Goal: Transaction & Acquisition: Book appointment/travel/reservation

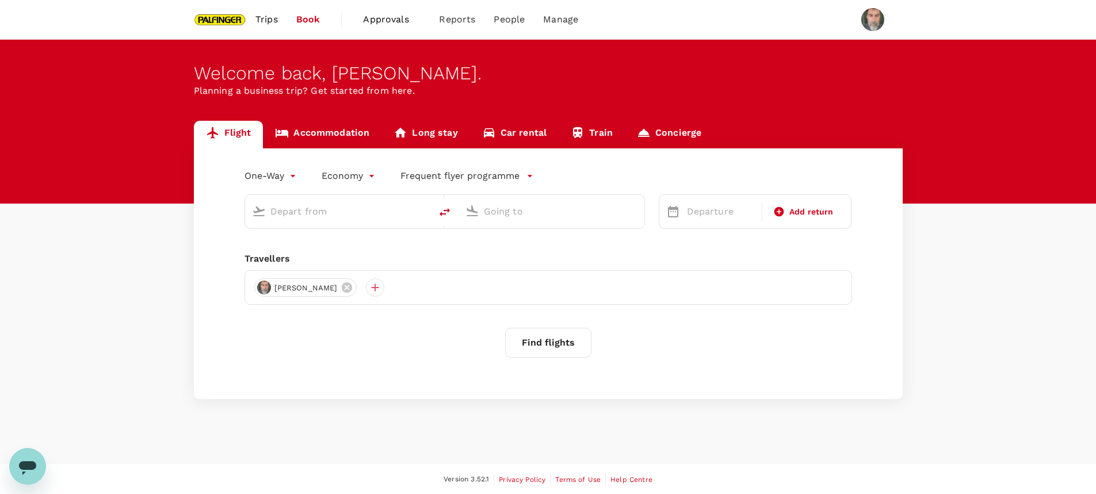
type input "roundtrip"
type input "Singapore Changi (SIN)"
type input "Soekarno-Hatta Intl (CGK)"
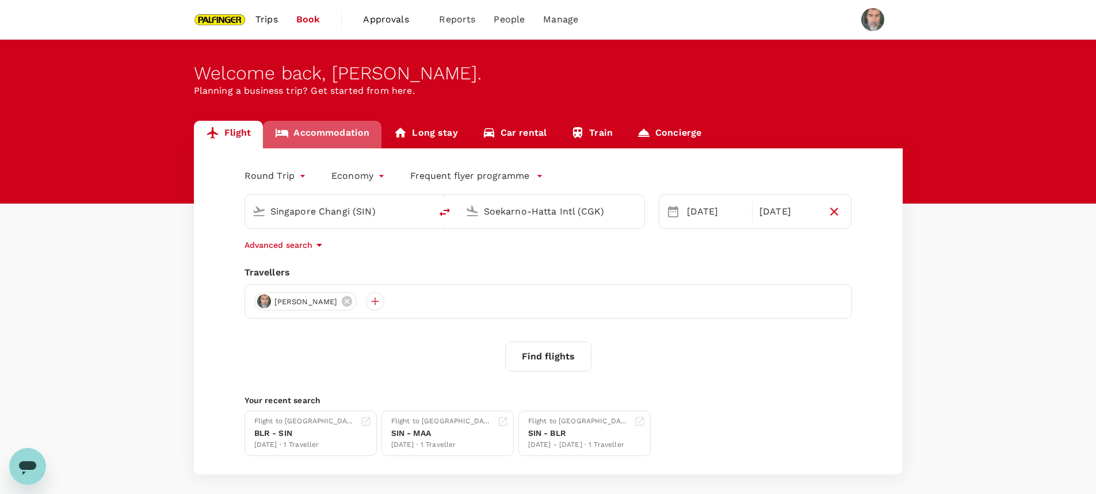
click at [318, 128] on link "Accommodation" at bounding box center [322, 135] width 119 height 28
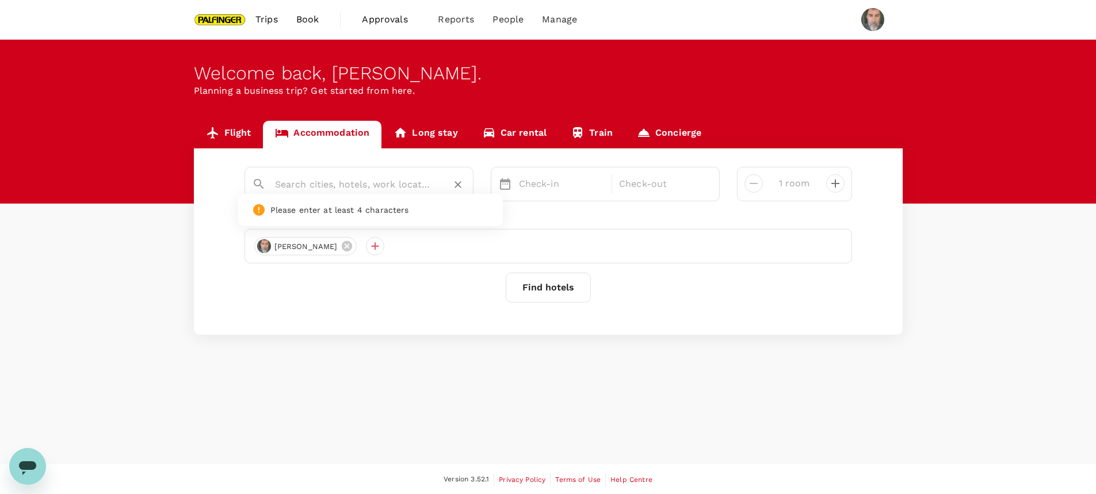
click at [316, 187] on input "text" at bounding box center [354, 184] width 159 height 18
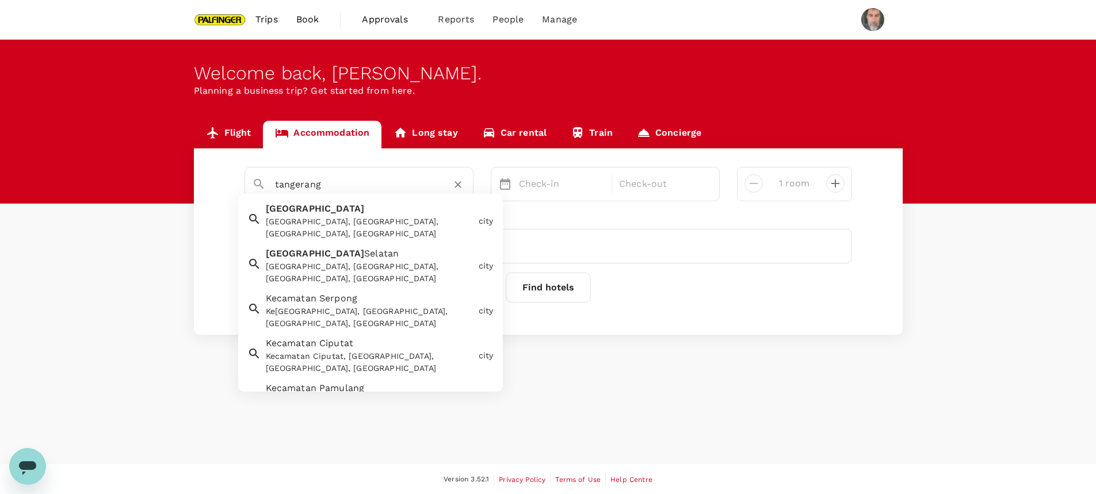
click at [315, 212] on div "Tangerang Tangerang, Tangerang City, Banten, Indonesia" at bounding box center [367, 218] width 213 height 43
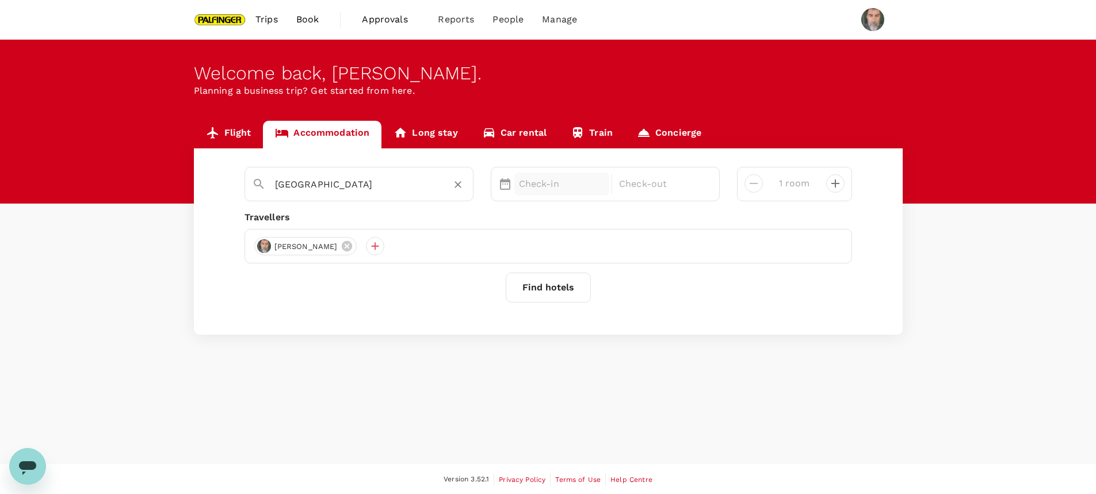
type input "Tangerang"
click at [537, 185] on p "Check-in" at bounding box center [562, 184] width 86 height 14
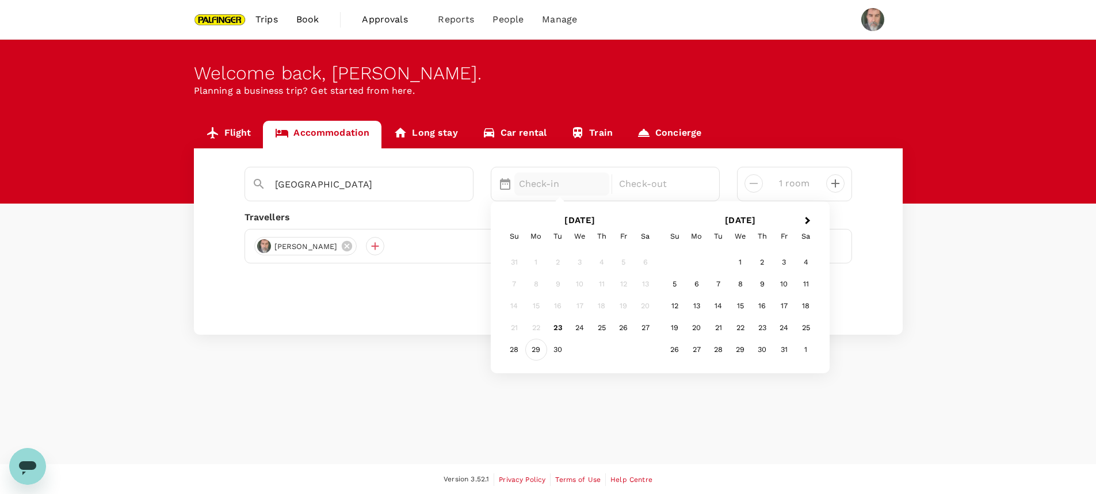
click at [536, 349] on div "29" at bounding box center [536, 350] width 22 height 22
click at [559, 349] on div "30" at bounding box center [558, 350] width 22 height 22
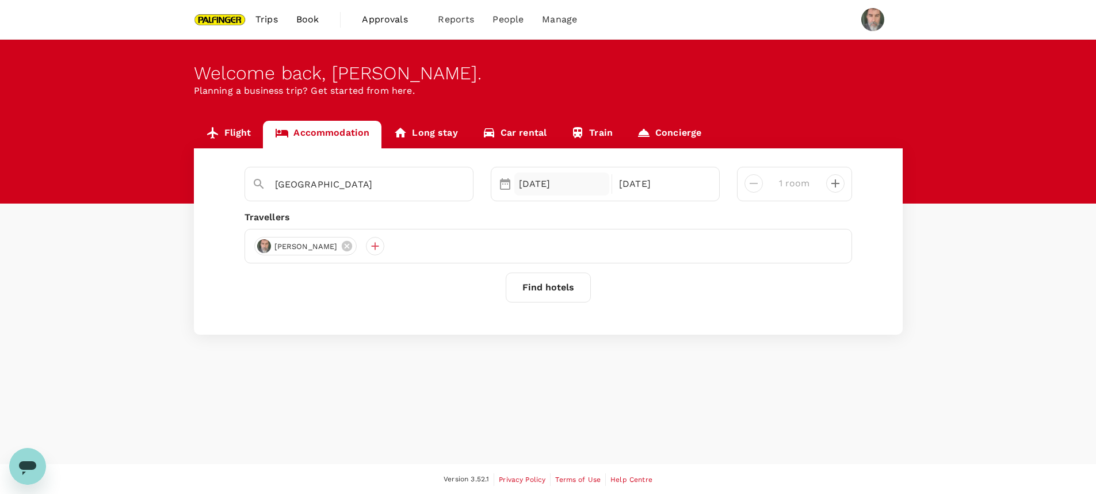
click at [551, 192] on div "29 Sep" at bounding box center [562, 184] width 96 height 23
click at [609, 157] on div "Tangerang Selected date: Monday, September 29th, 2025 29 Sep Selected date: Tue…" at bounding box center [548, 241] width 709 height 186
click at [549, 288] on button "Find hotels" at bounding box center [548, 288] width 85 height 30
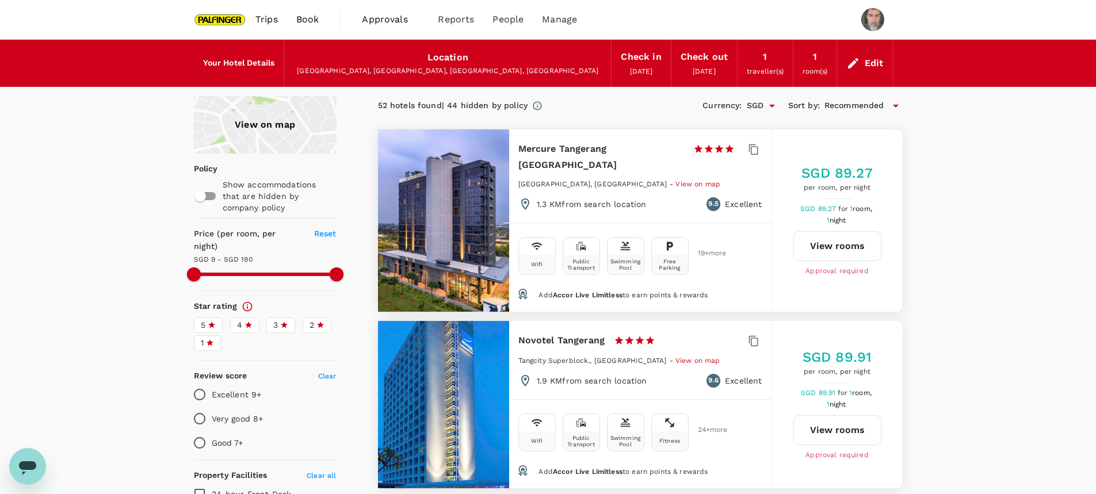
click at [272, 128] on div "View on map" at bounding box center [265, 125] width 143 height 58
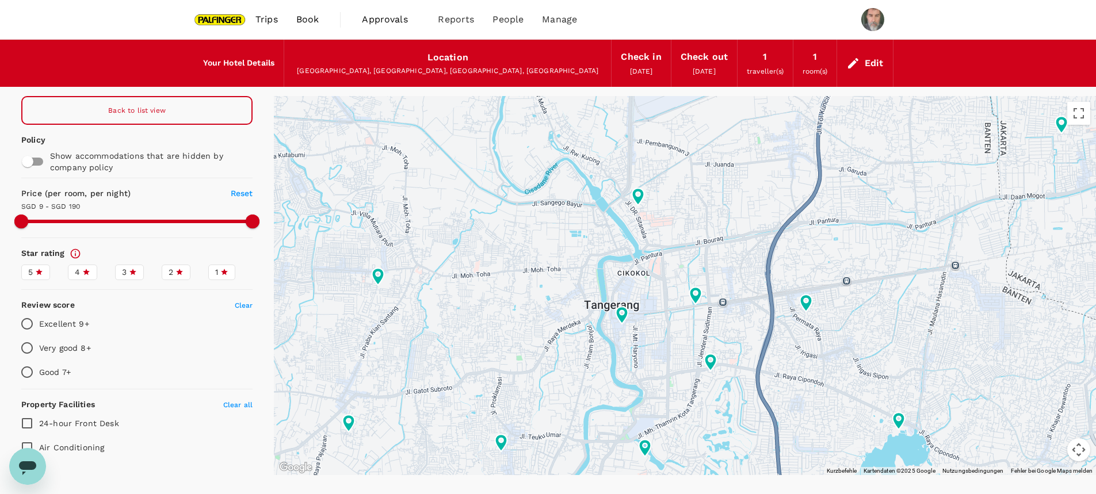
click at [674, 337] on div at bounding box center [685, 285] width 822 height 379
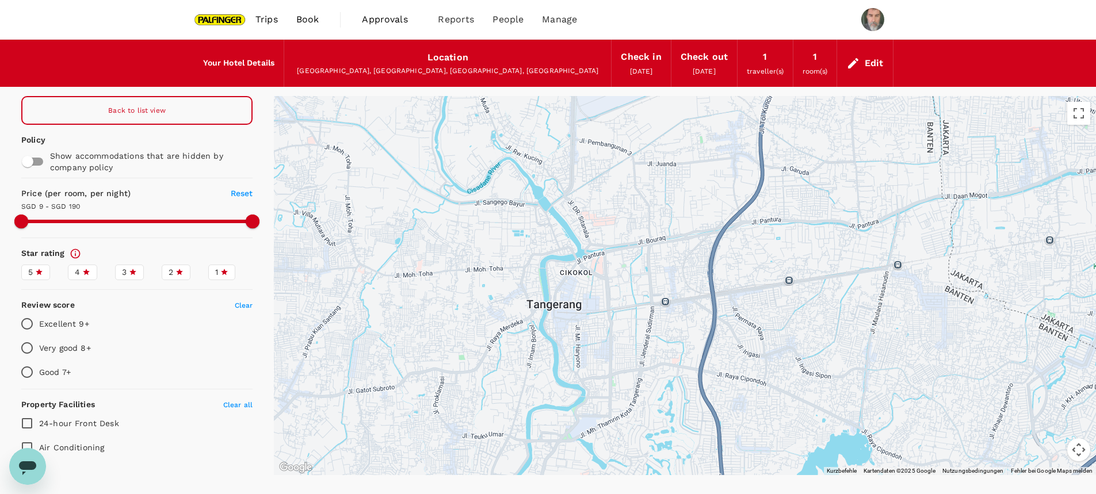
drag, startPoint x: 730, startPoint y: 338, endPoint x: 671, endPoint y: 338, distance: 58.7
click at [606, 333] on div at bounding box center [685, 285] width 822 height 379
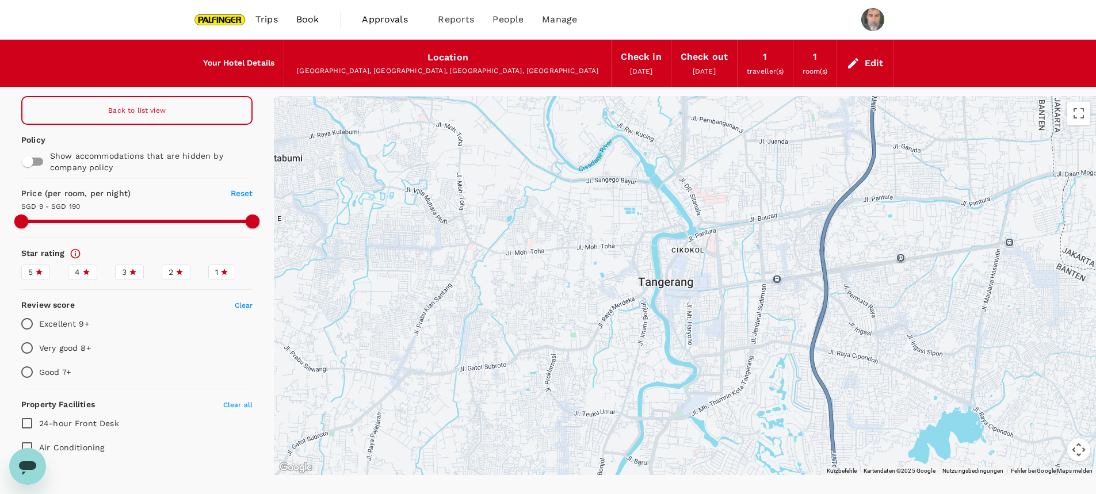
drag, startPoint x: 570, startPoint y: 365, endPoint x: 682, endPoint y: 343, distance: 114.2
click at [682, 343] on div at bounding box center [685, 285] width 822 height 379
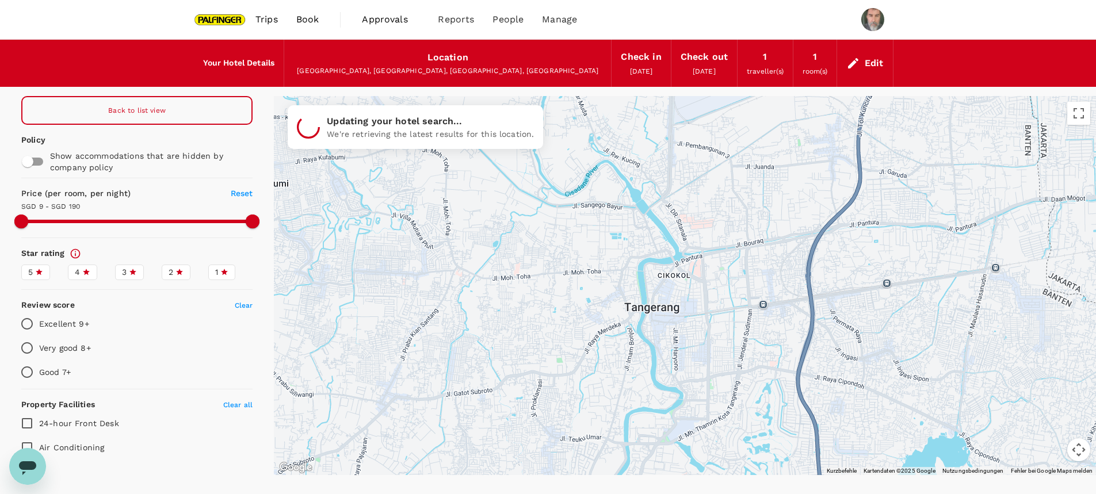
drag, startPoint x: 690, startPoint y: 336, endPoint x: 675, endPoint y: 362, distance: 30.1
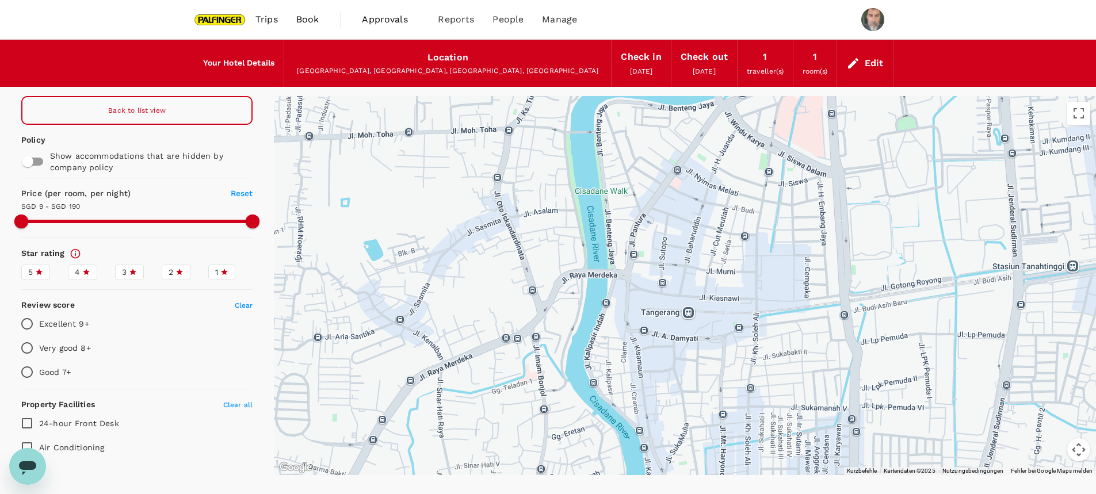
drag, startPoint x: 625, startPoint y: 214, endPoint x: 723, endPoint y: 315, distance: 140.8
click at [723, 315] on div at bounding box center [685, 285] width 822 height 379
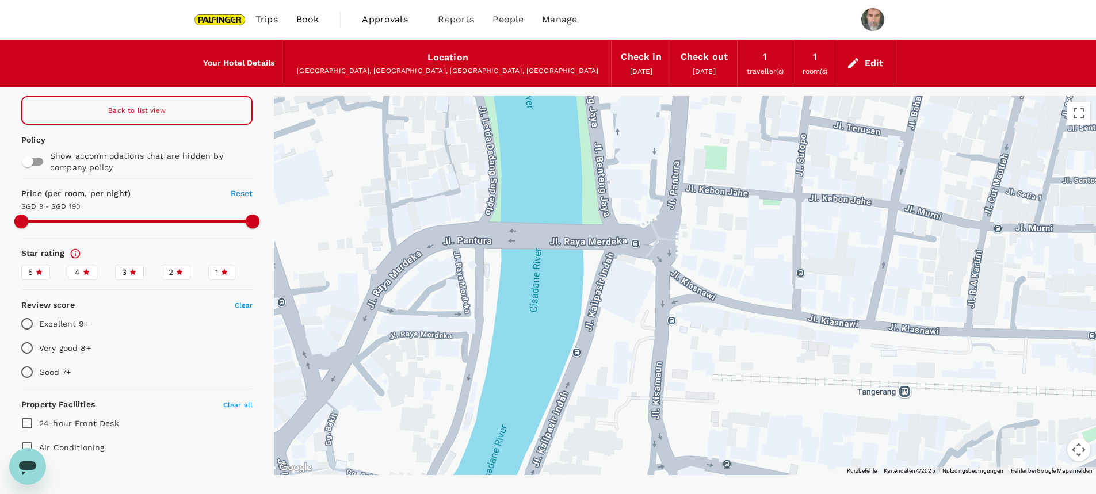
drag, startPoint x: 621, startPoint y: 175, endPoint x: 713, endPoint y: 261, distance: 125.8
click at [713, 261] on div at bounding box center [685, 285] width 822 height 379
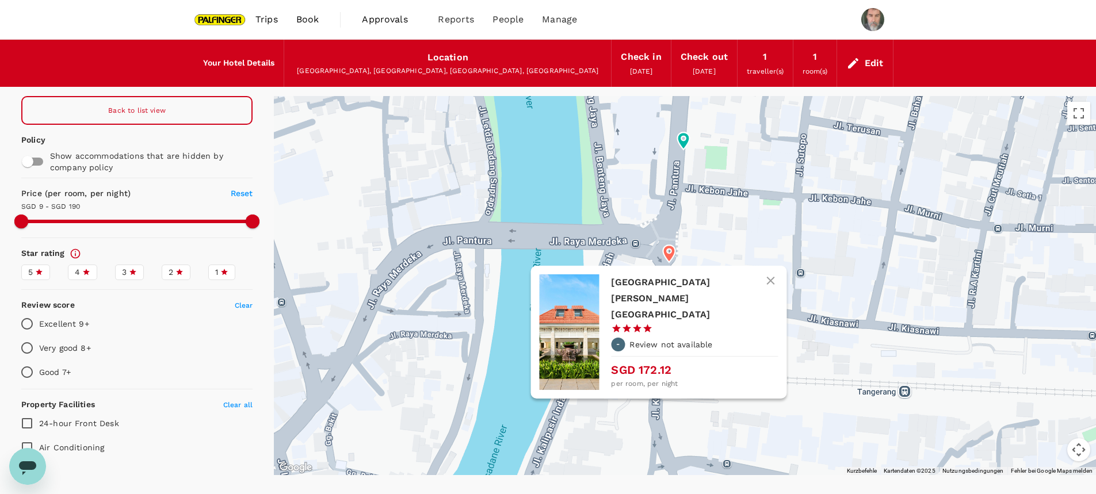
click at [669, 253] on icon at bounding box center [669, 253] width 12 height 17
click at [674, 283] on h6 "[GEOGRAPHIC_DATA] [GEOGRAPHIC_DATA]" at bounding box center [690, 298] width 158 height 48
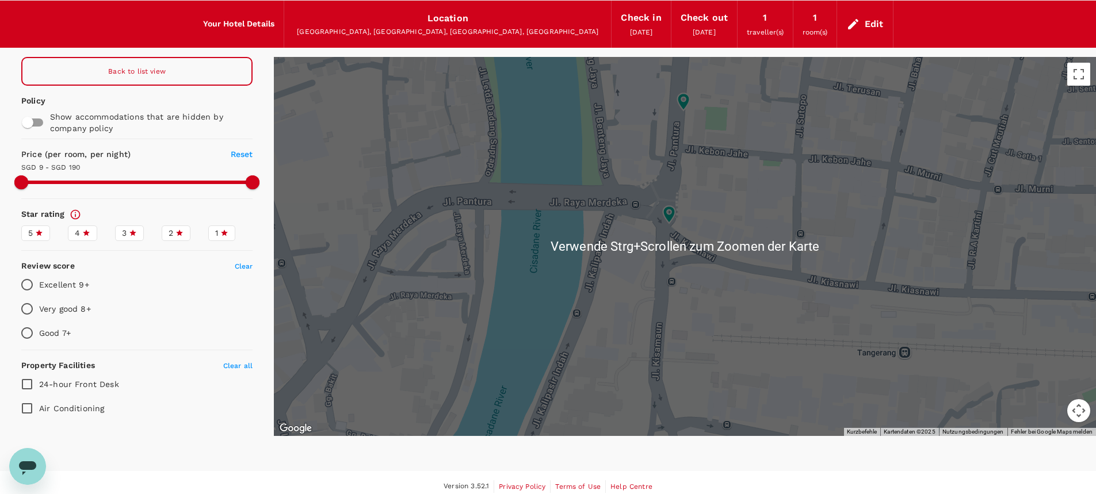
scroll to position [47, 0]
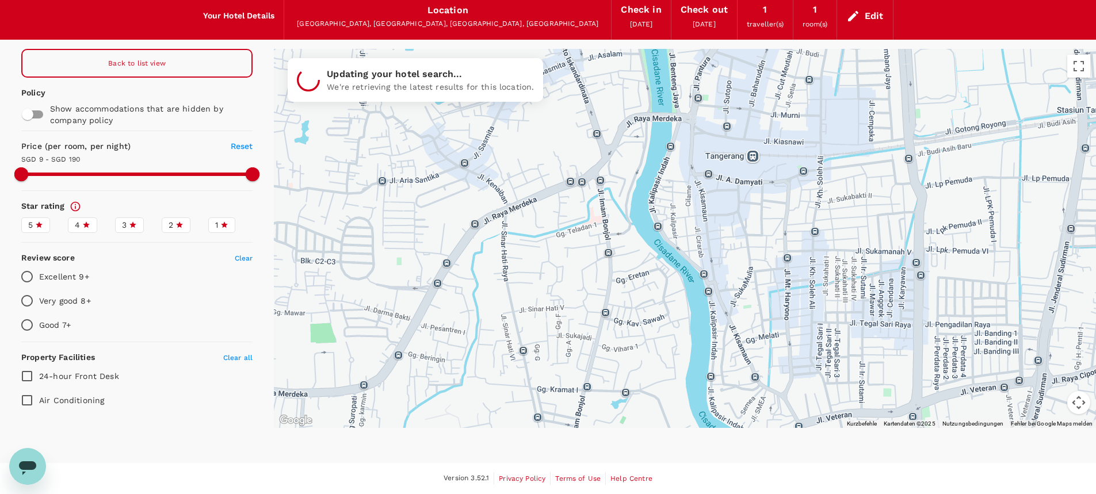
drag, startPoint x: 688, startPoint y: 359, endPoint x: 708, endPoint y: 216, distance: 144.7
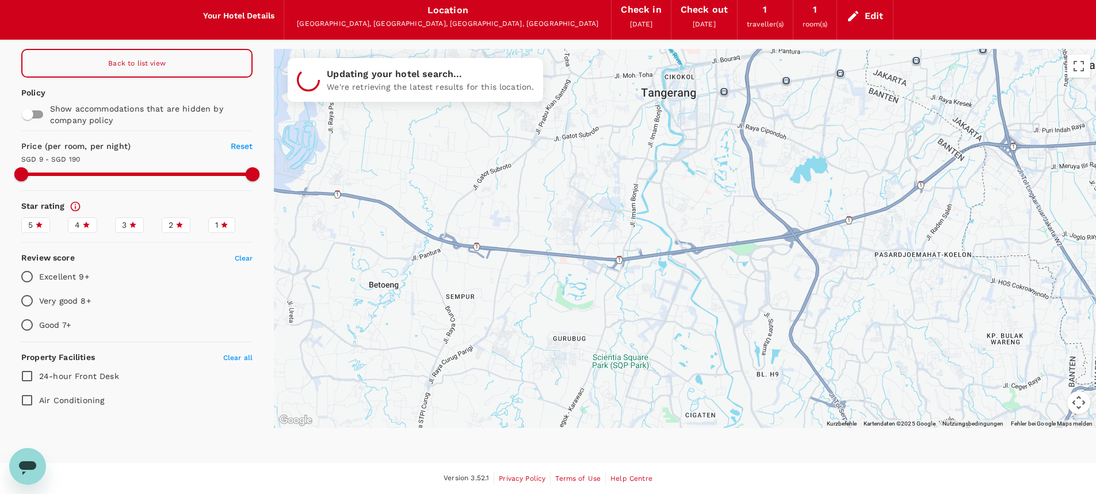
drag, startPoint x: 686, startPoint y: 315, endPoint x: 648, endPoint y: 203, distance: 118.1
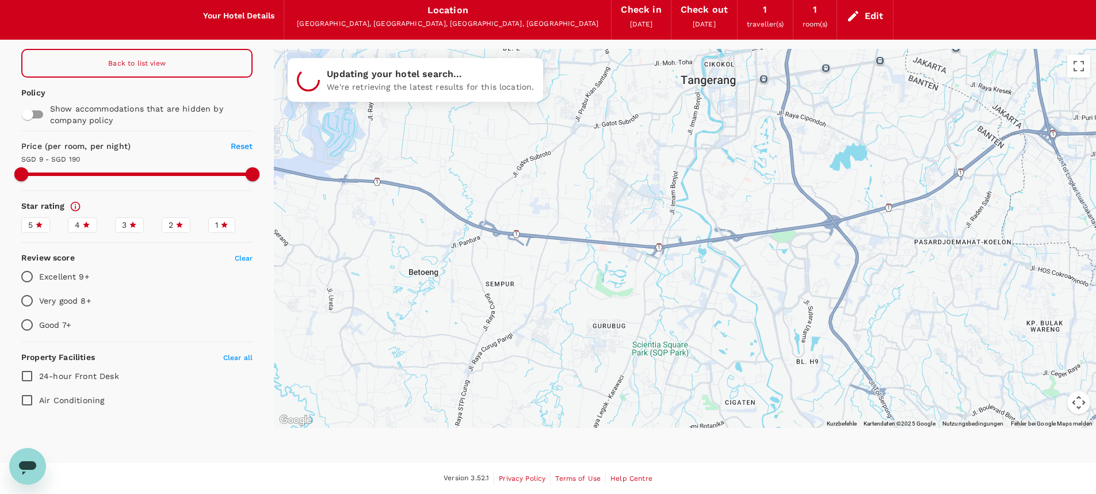
drag, startPoint x: 654, startPoint y: 292, endPoint x: 696, endPoint y: 278, distance: 43.7
click at [696, 278] on div at bounding box center [685, 238] width 822 height 379
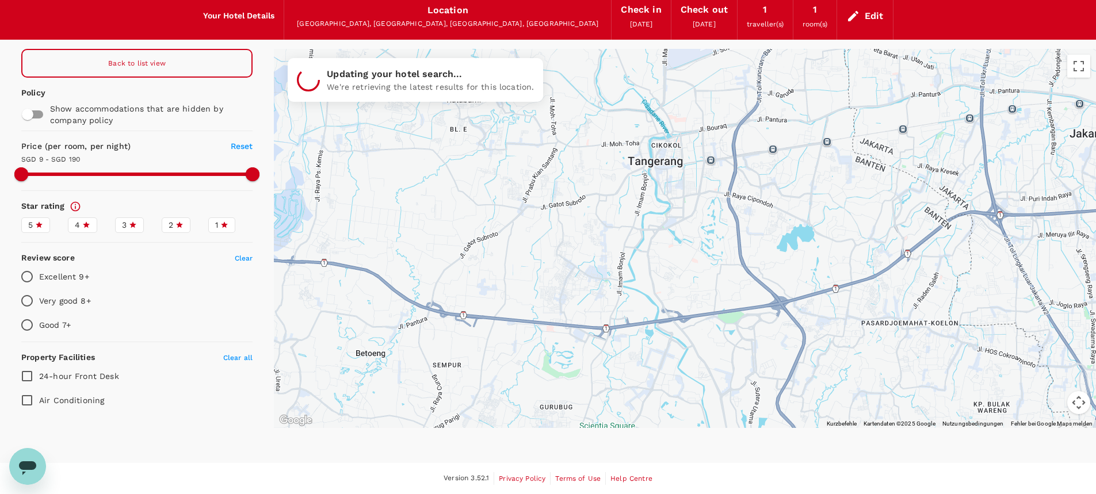
drag, startPoint x: 752, startPoint y: 145, endPoint x: 697, endPoint y: 228, distance: 99.3
click at [697, 228] on div at bounding box center [685, 238] width 822 height 379
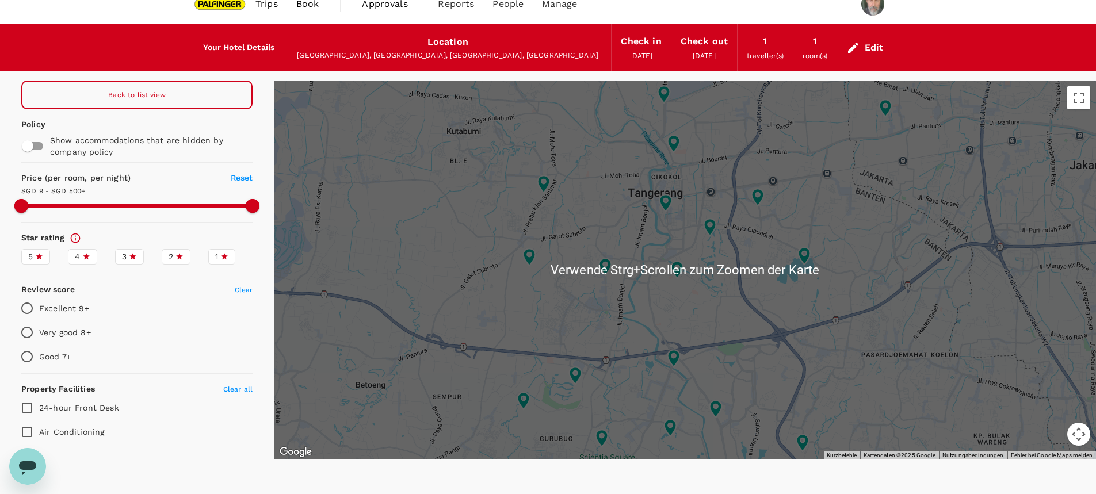
scroll to position [0, 0]
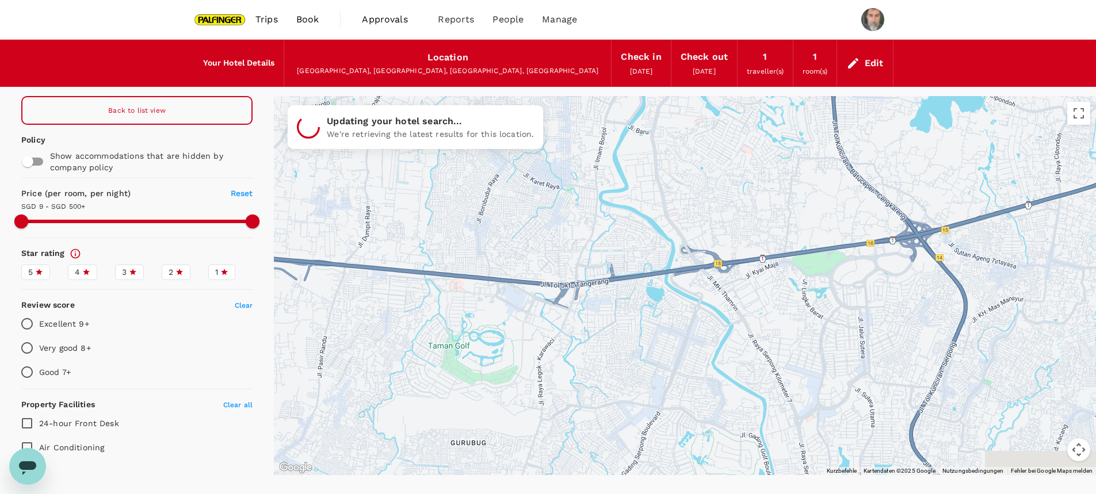
drag, startPoint x: 635, startPoint y: 415, endPoint x: 692, endPoint y: 153, distance: 268.5
click at [692, 153] on div at bounding box center [685, 285] width 822 height 379
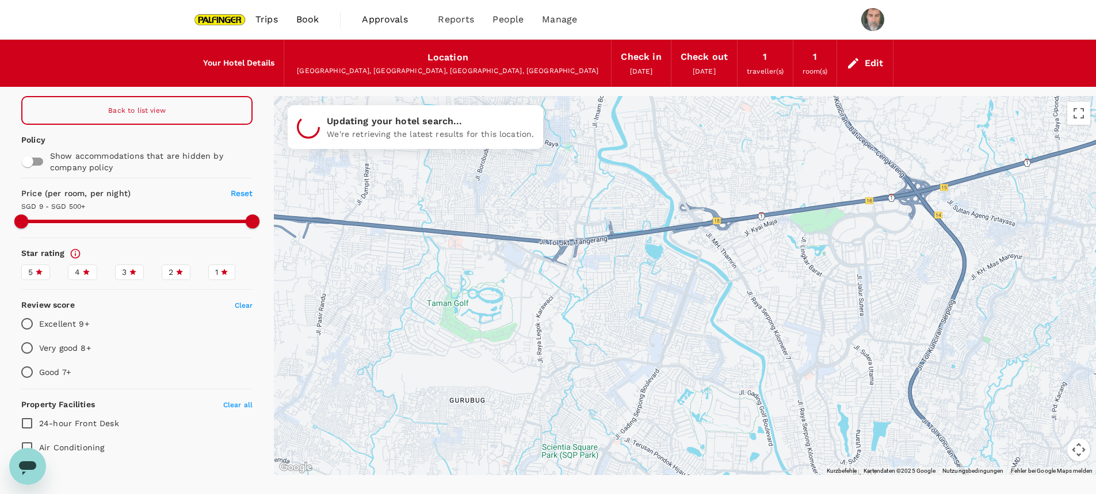
drag, startPoint x: 663, startPoint y: 359, endPoint x: 658, endPoint y: 310, distance: 49.2
click at [658, 310] on div at bounding box center [685, 285] width 822 height 379
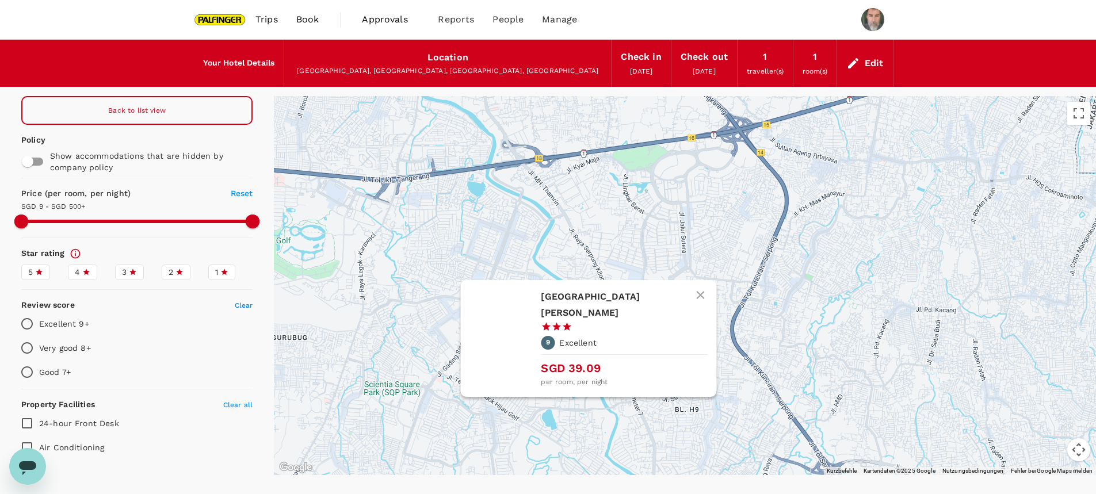
drag, startPoint x: 822, startPoint y: 356, endPoint x: 647, endPoint y: 297, distance: 184.5
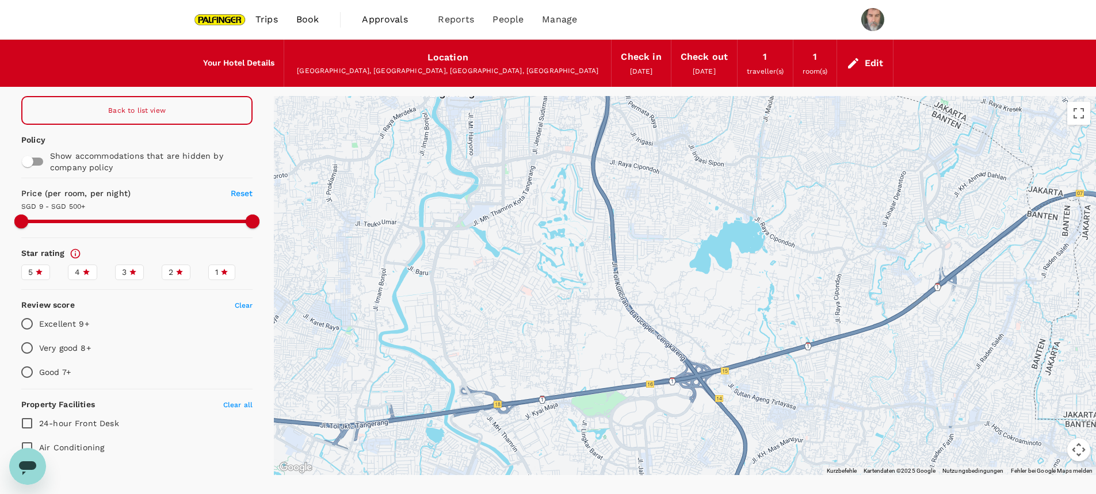
drag, startPoint x: 640, startPoint y: 186, endPoint x: 598, endPoint y: 434, distance: 251.4
click at [598, 434] on div at bounding box center [685, 285] width 822 height 379
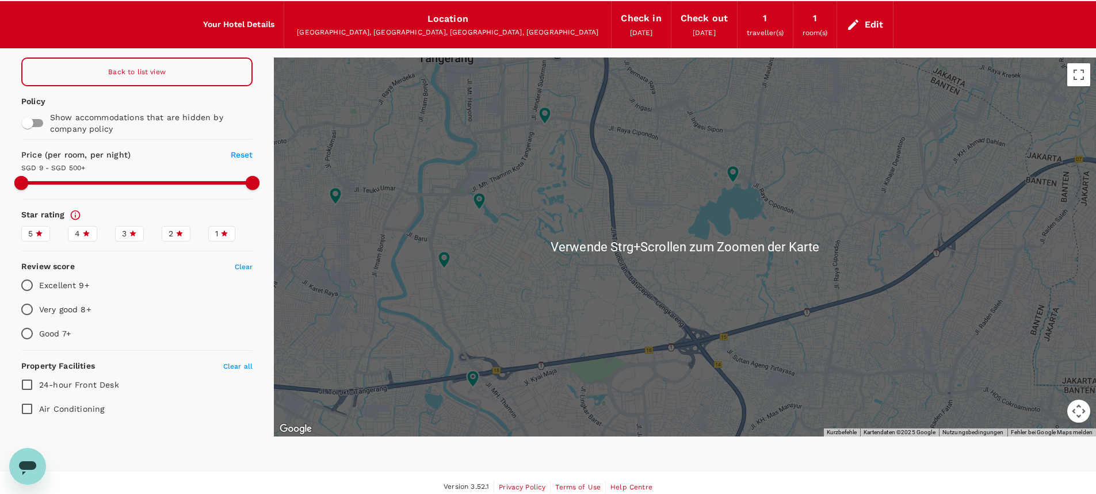
scroll to position [47, 0]
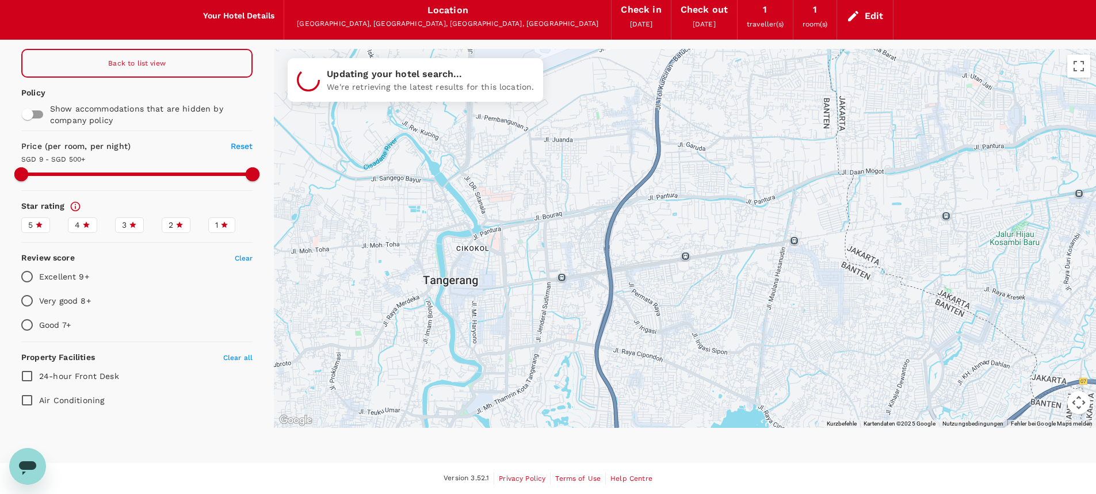
drag, startPoint x: 652, startPoint y: 144, endPoint x: 645, endPoint y: 422, distance: 278.0
click at [645, 422] on div at bounding box center [685, 238] width 822 height 379
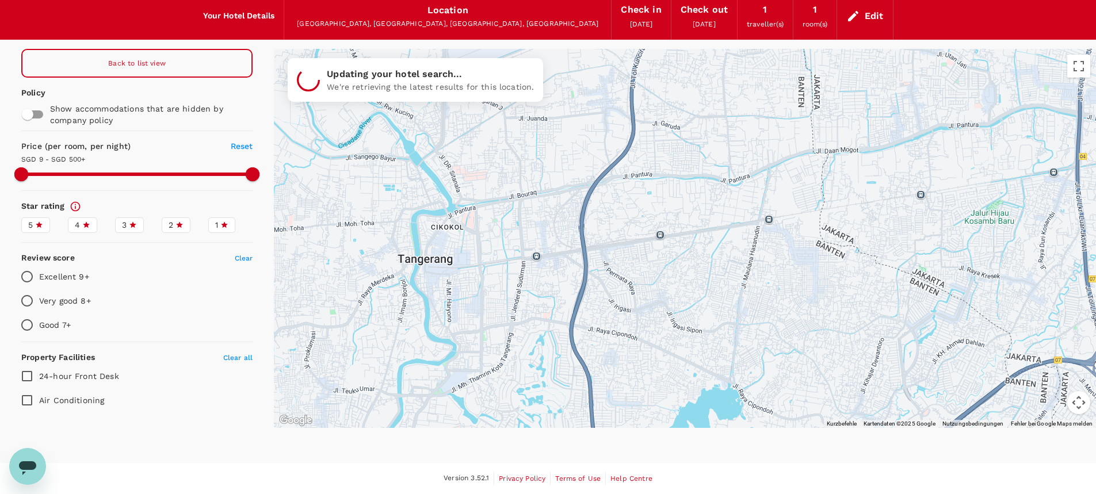
drag, startPoint x: 710, startPoint y: 192, endPoint x: 713, endPoint y: 68, distance: 123.7
click at [712, 71] on div at bounding box center [685, 238] width 822 height 379
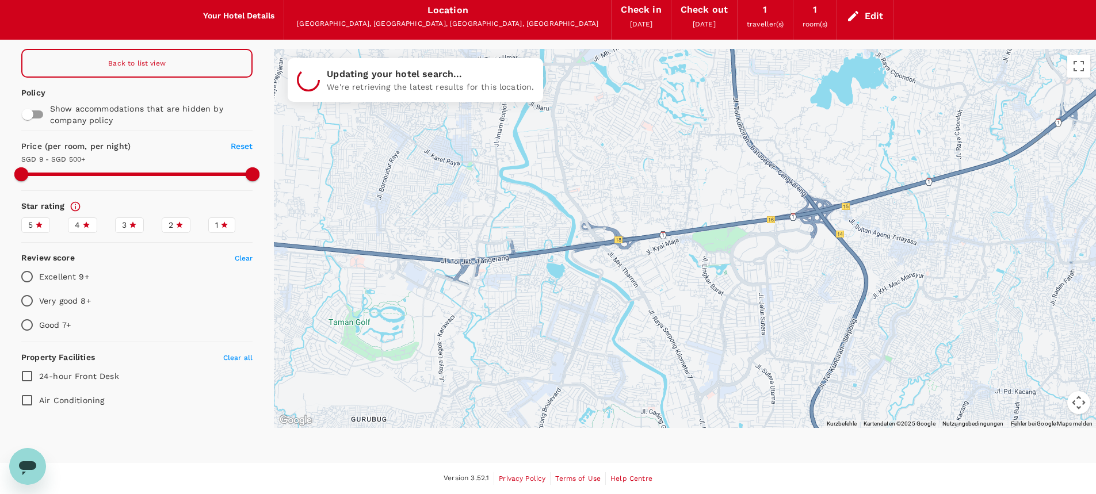
drag, startPoint x: 561, startPoint y: 371, endPoint x: 697, endPoint y: 66, distance: 333.3
click at [697, 66] on div at bounding box center [685, 238] width 822 height 379
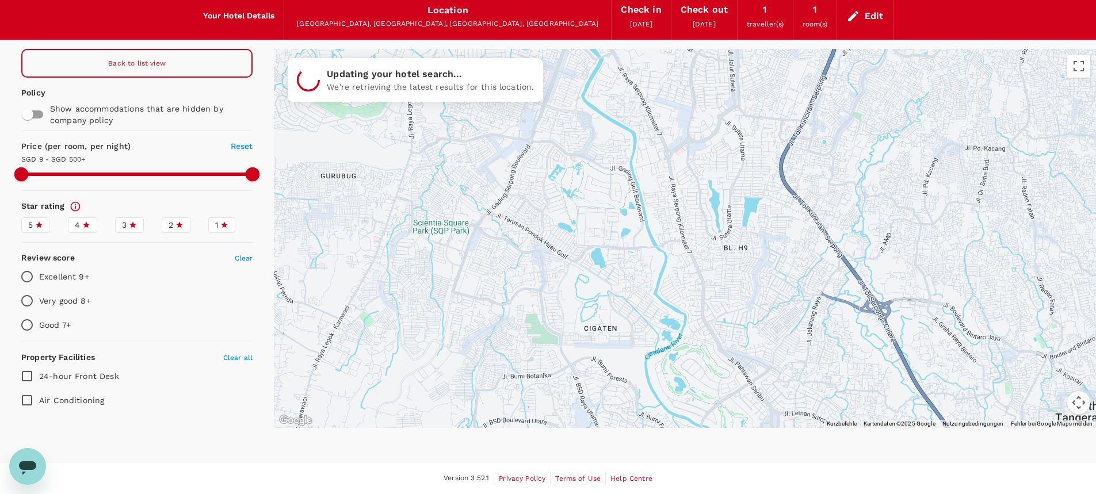
drag, startPoint x: 636, startPoint y: 346, endPoint x: 609, endPoint y: 102, distance: 244.9
click at [609, 102] on div at bounding box center [685, 238] width 822 height 379
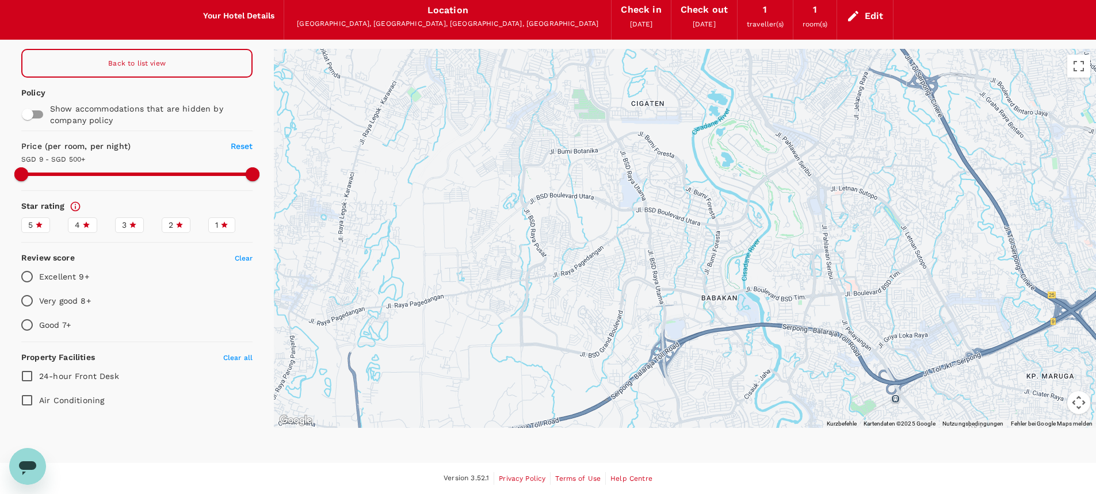
drag, startPoint x: 789, startPoint y: 365, endPoint x: 837, endPoint y: 148, distance: 222.8
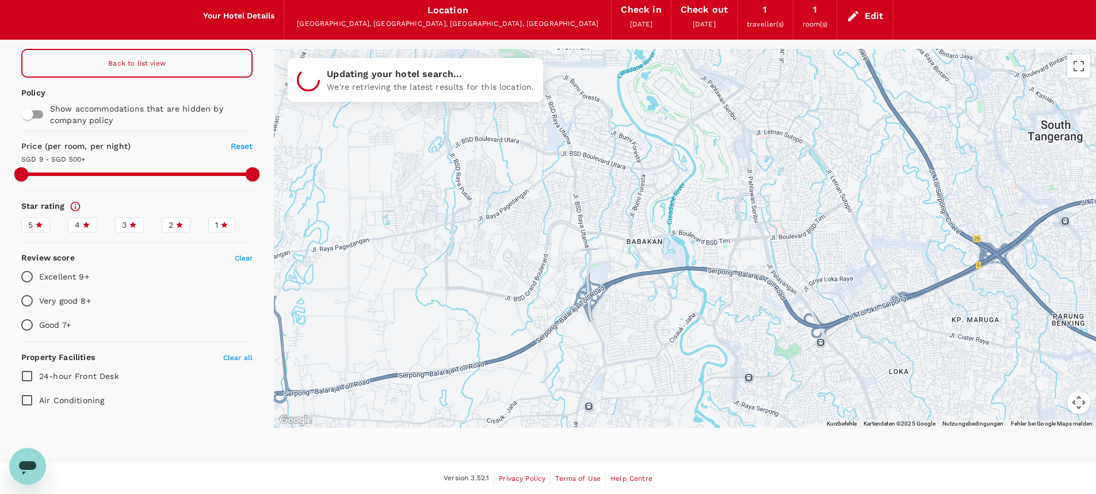
drag, startPoint x: 686, startPoint y: 323, endPoint x: 610, endPoint y: 269, distance: 93.7
click at [610, 269] on div at bounding box center [685, 238] width 822 height 379
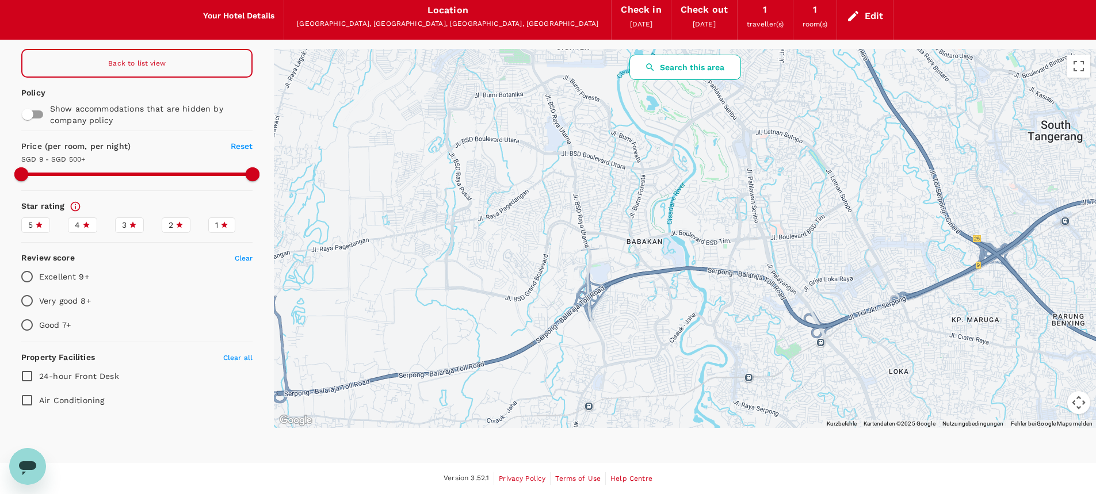
click at [683, 66] on button "Search this area" at bounding box center [685, 67] width 112 height 25
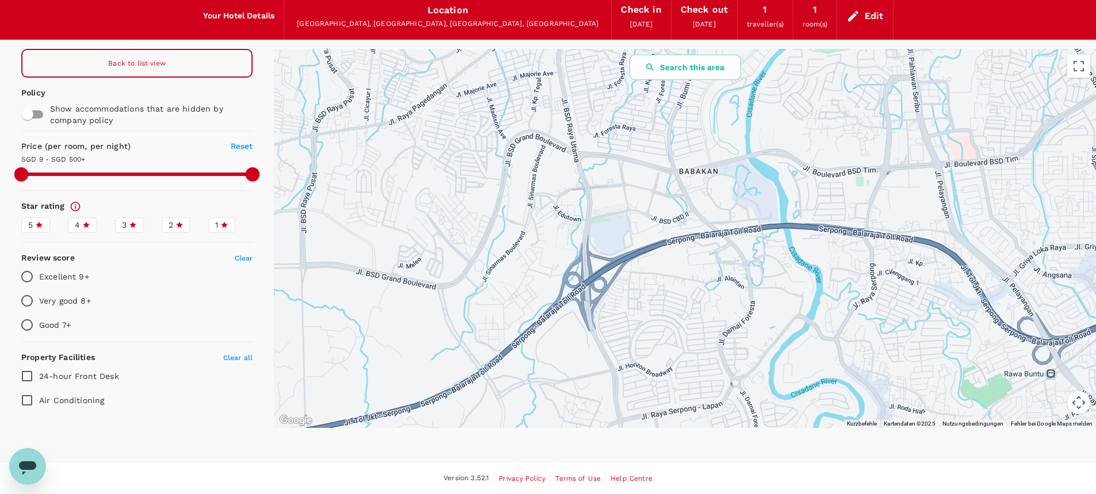
drag, startPoint x: 633, startPoint y: 269, endPoint x: 651, endPoint y: 227, distance: 45.4
click at [651, 227] on div at bounding box center [685, 238] width 822 height 379
click at [688, 67] on button "Search this area" at bounding box center [685, 67] width 112 height 25
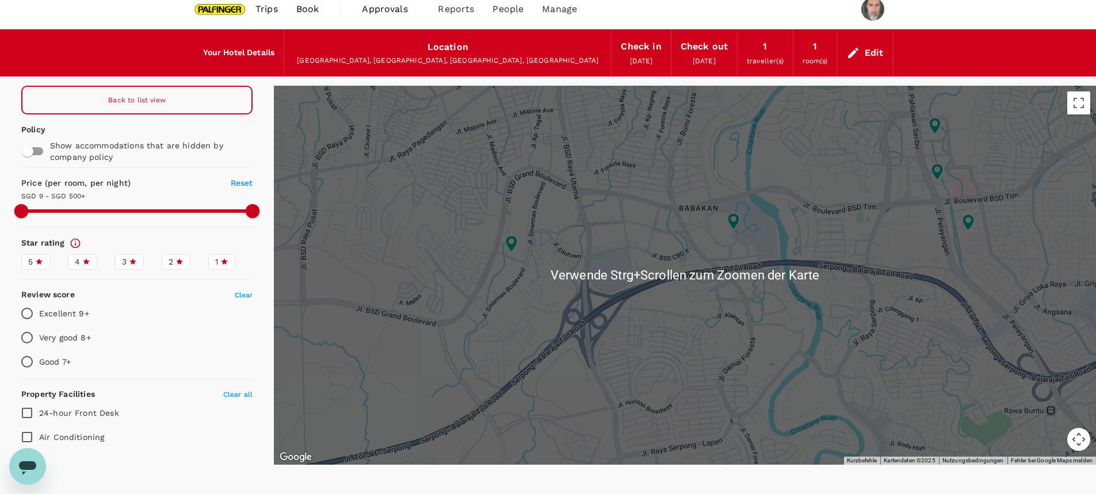
scroll to position [0, 0]
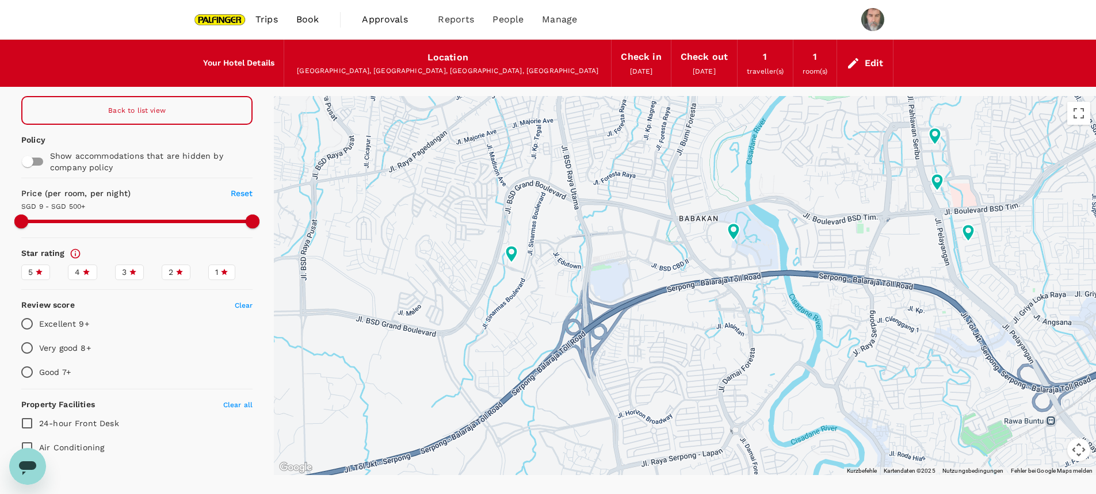
click at [150, 107] on span "Back to list view" at bounding box center [137, 110] width 58 height 8
type input "499.65"
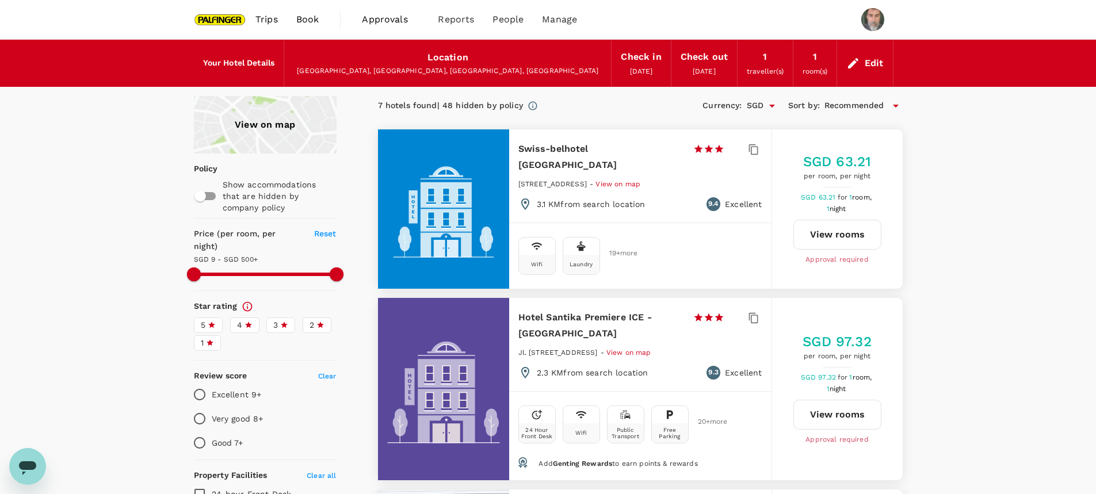
click at [497, 106] on div "7 hotels found | 48 hidden by policy" at bounding box center [450, 106] width 145 height 13
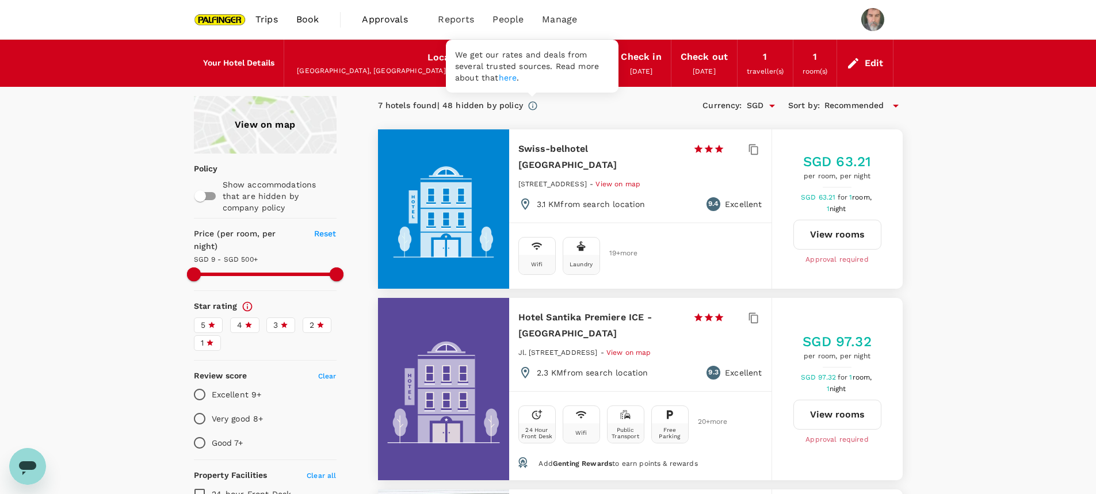
click at [533, 101] on icon at bounding box center [533, 106] width 10 height 10
click at [599, 113] on div "7 hotels found | 48 hidden by policy Currency : SGD Sort by : Recommended" at bounding box center [640, 106] width 525 height 20
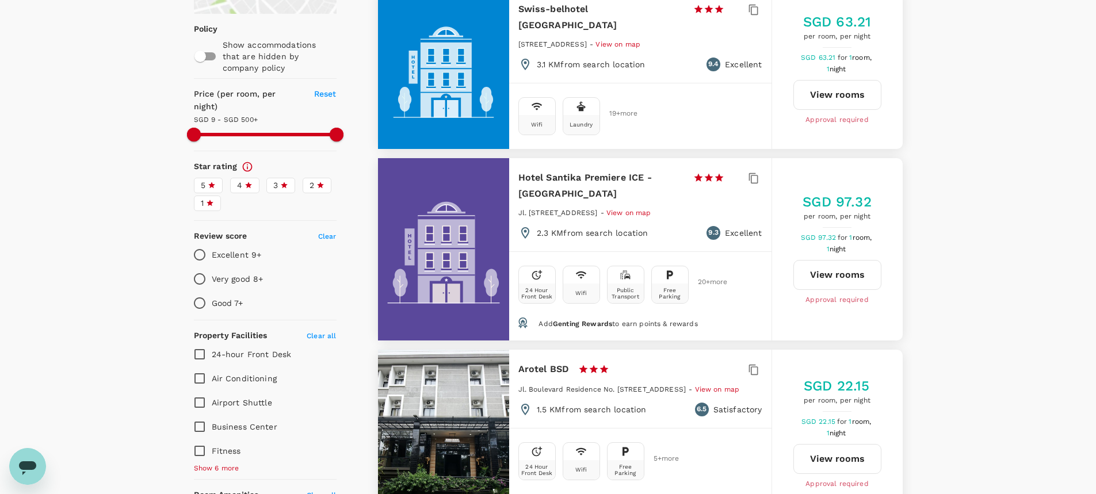
scroll to position [154, 0]
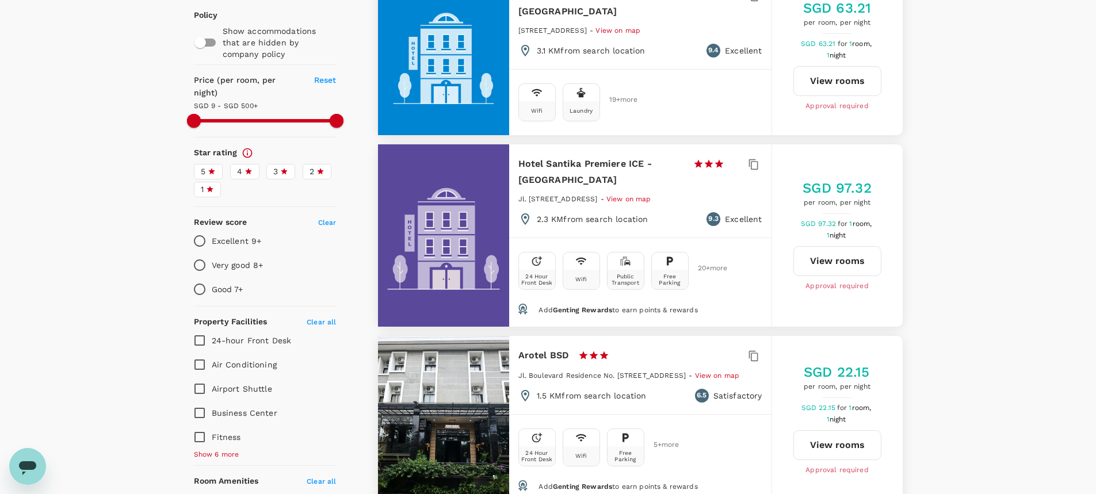
click at [204, 43] on input "checkbox" at bounding box center [200, 43] width 66 height 22
checkbox input "true"
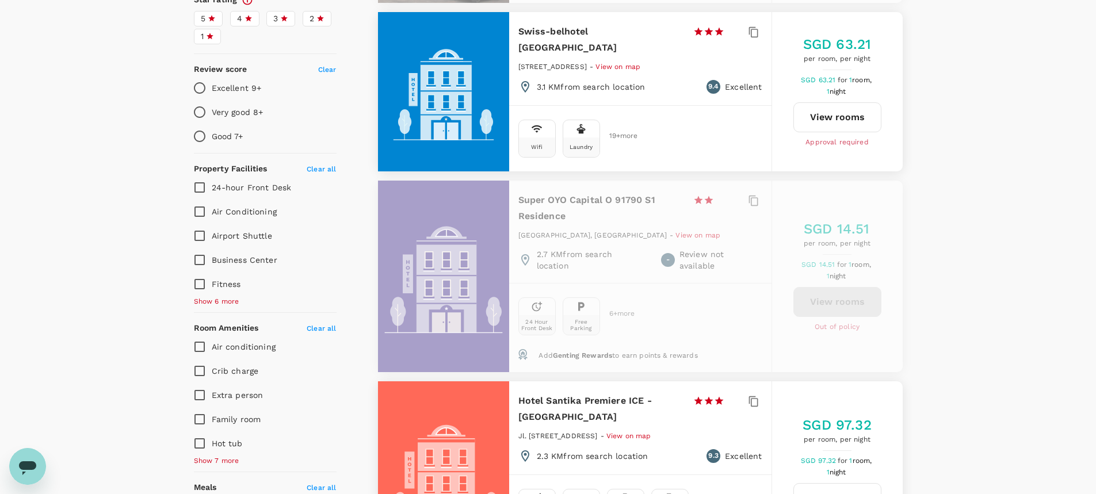
scroll to position [0, 0]
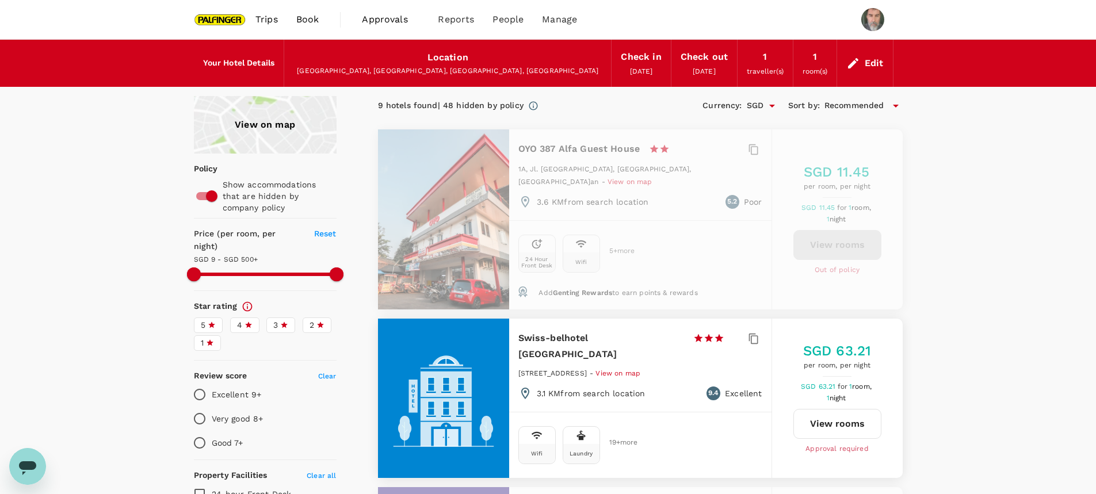
click at [897, 103] on icon at bounding box center [896, 106] width 14 height 14
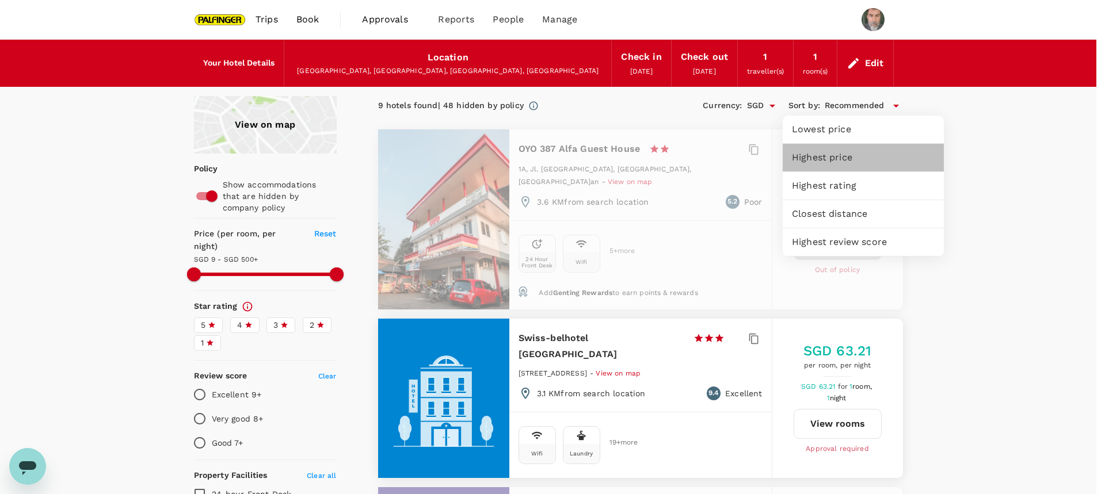
click at [842, 154] on span "Highest price" at bounding box center [863, 158] width 143 height 14
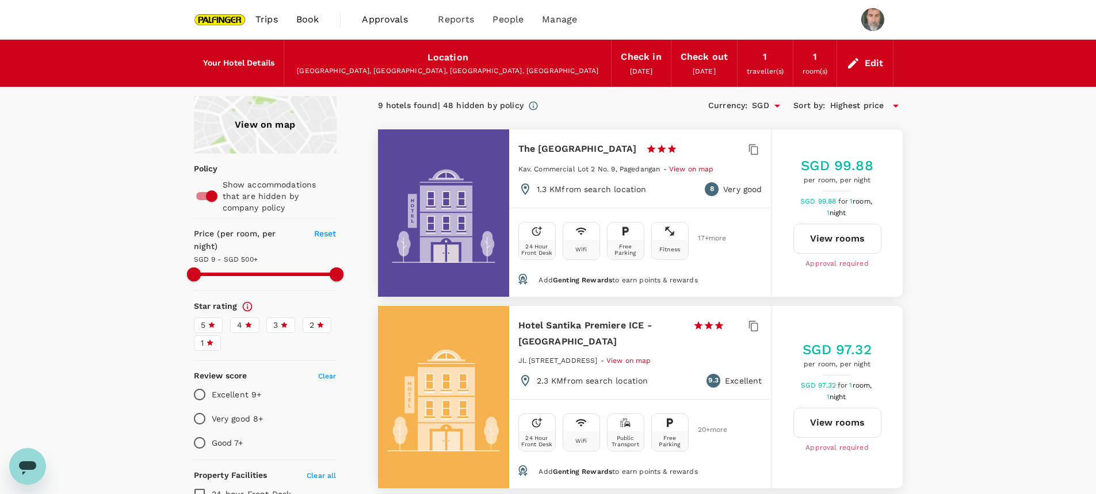
click at [325, 372] on span "Clear" at bounding box center [327, 376] width 18 height 8
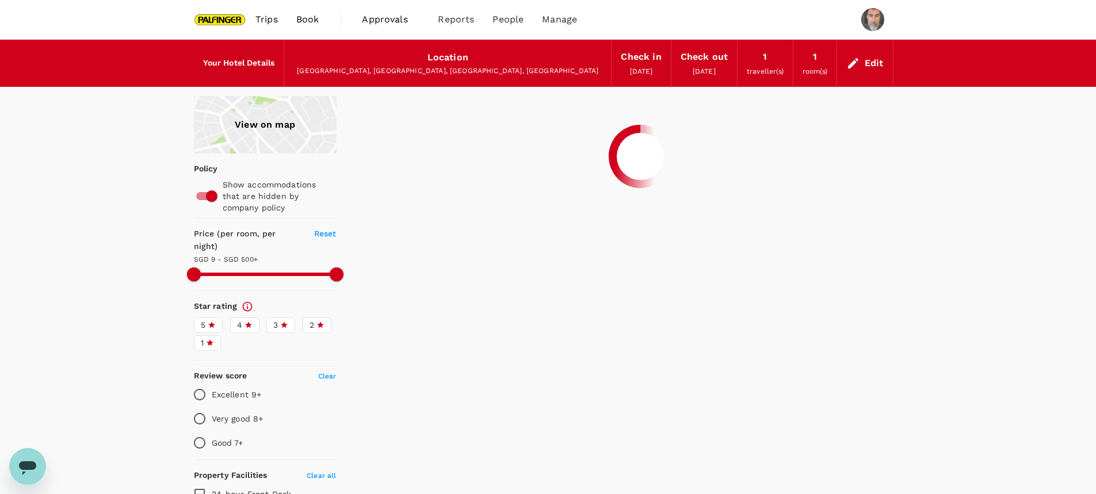
click at [319, 472] on span "Clear all" at bounding box center [321, 476] width 29 height 8
type input "499.65"
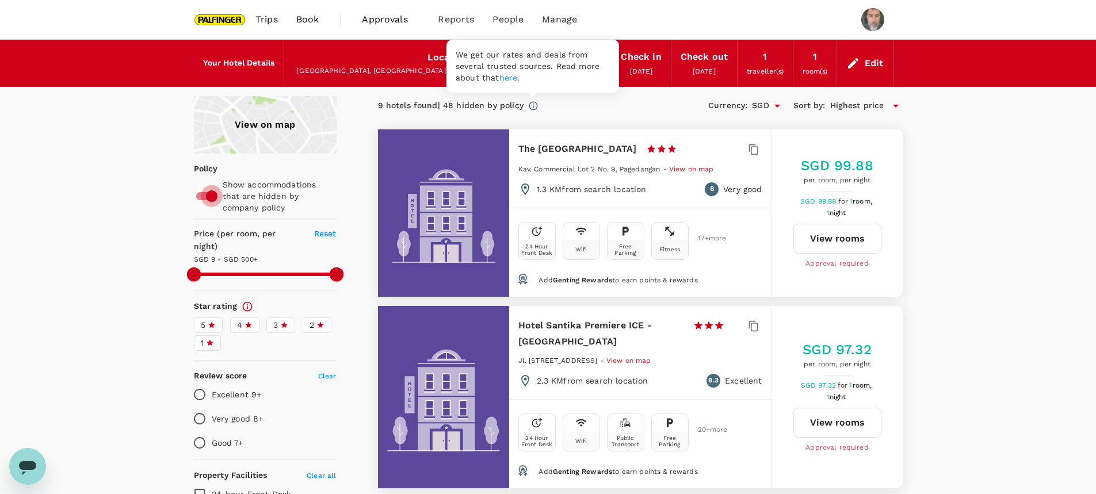
click at [211, 193] on input "checkbox" at bounding box center [212, 196] width 66 height 22
checkbox input "false"
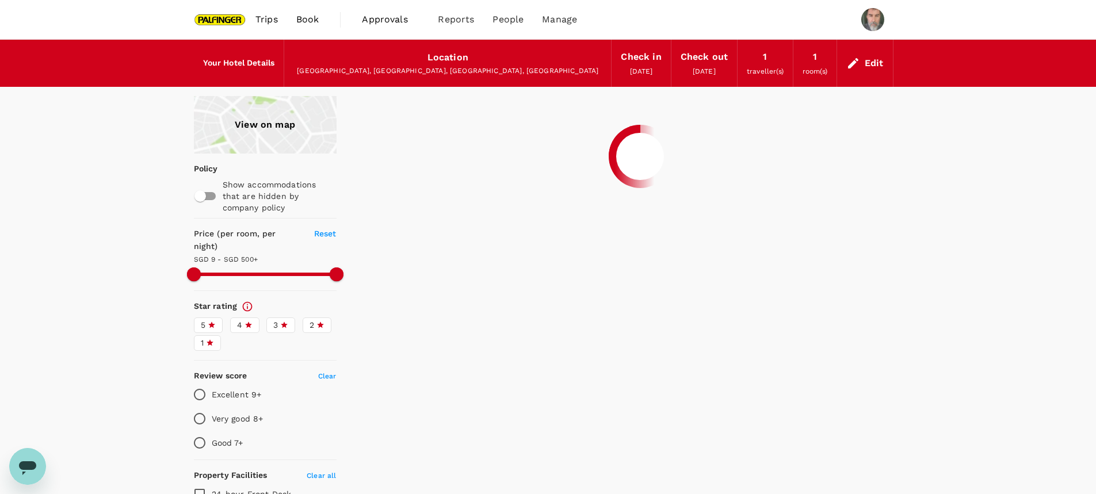
type input "499.65"
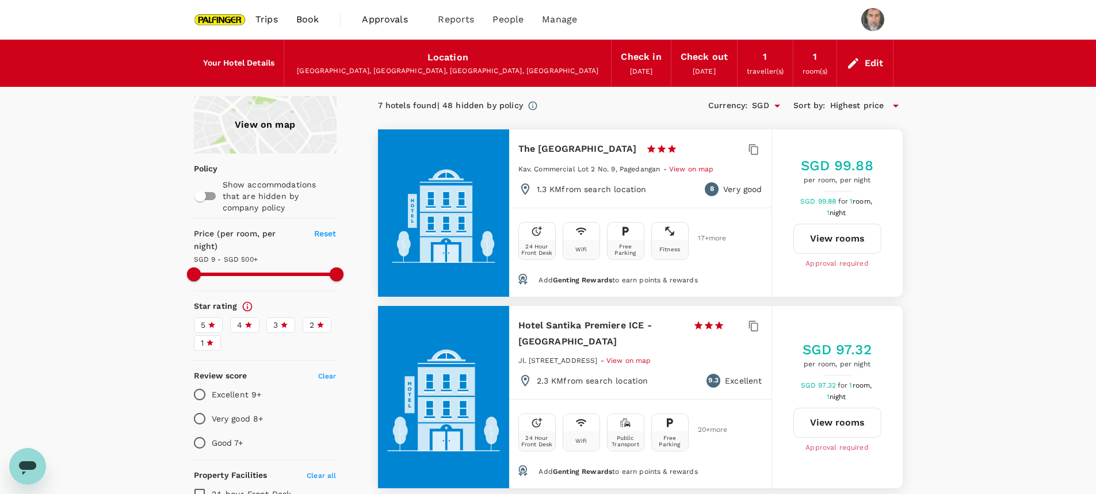
click at [207, 194] on input "checkbox" at bounding box center [200, 196] width 66 height 22
checkbox input "true"
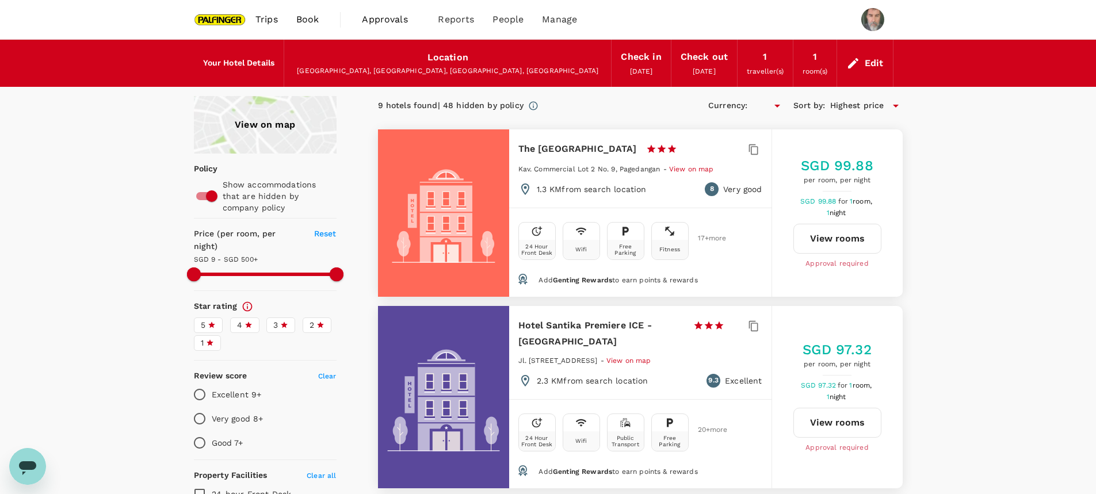
type input "499.65"
type input "SGD"
click at [464, 106] on div "9 hotels found | 48 hidden by policy" at bounding box center [451, 106] width 146 height 13
type input "499.65"
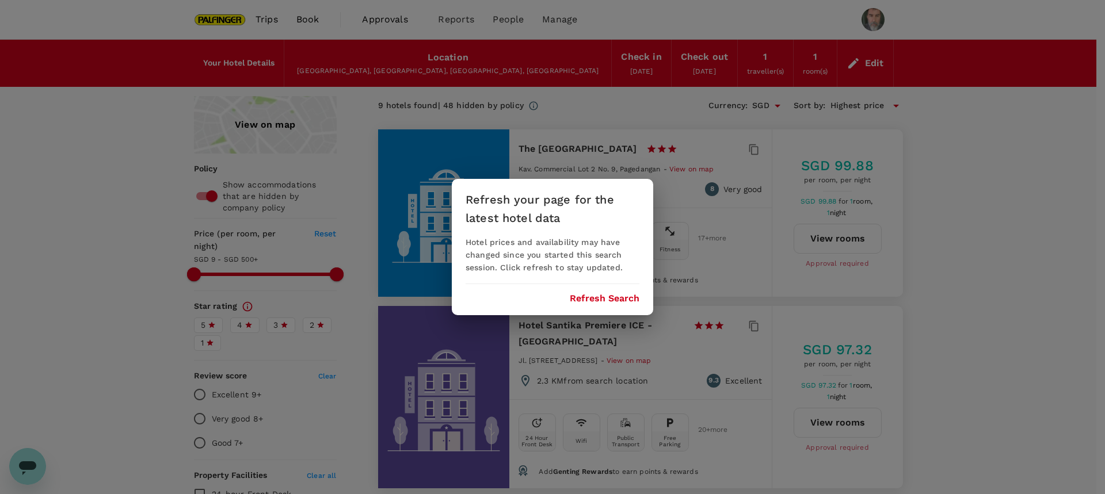
click at [602, 297] on button "Refresh Search" at bounding box center [605, 298] width 70 height 10
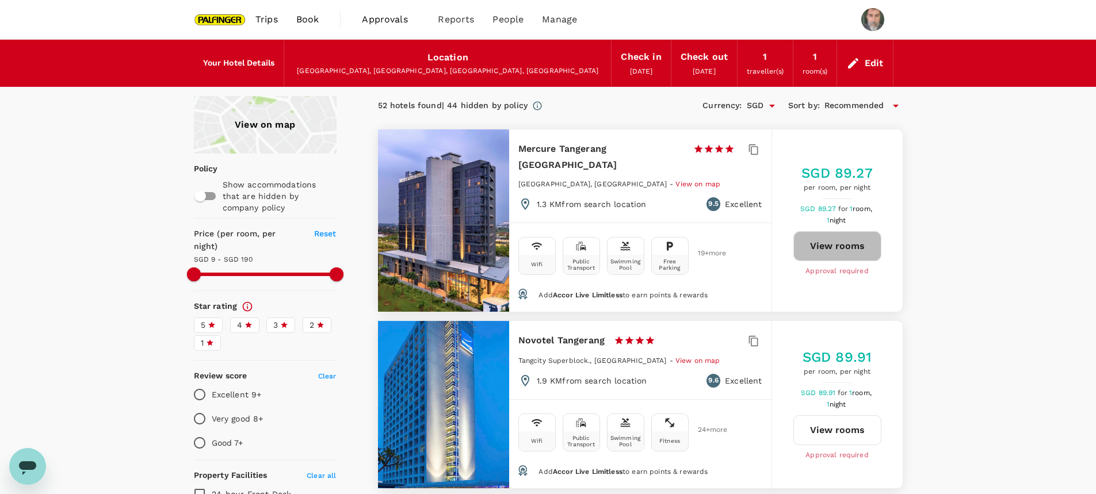
click at [838, 235] on button "View rooms" at bounding box center [837, 246] width 88 height 30
type input "189.65"
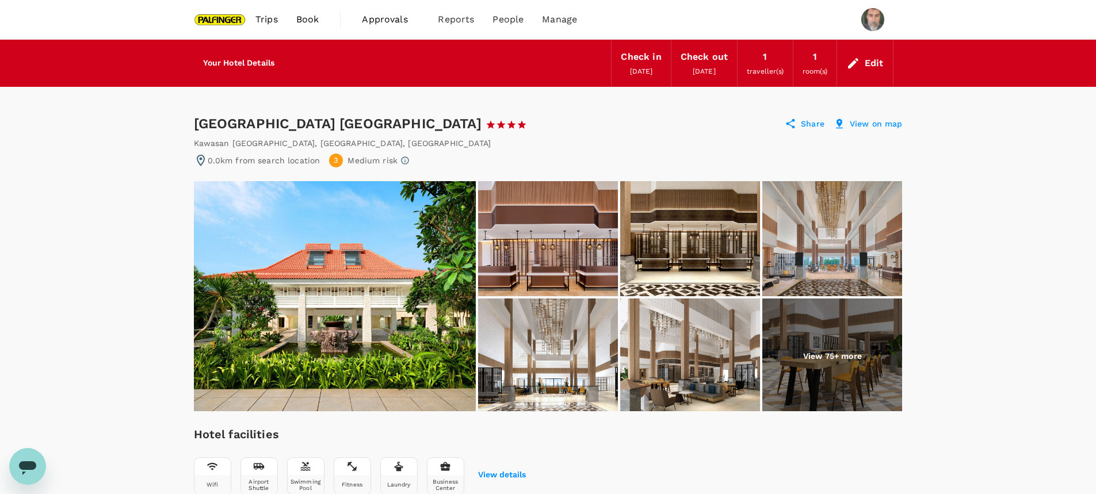
click at [370, 315] on img at bounding box center [335, 296] width 282 height 230
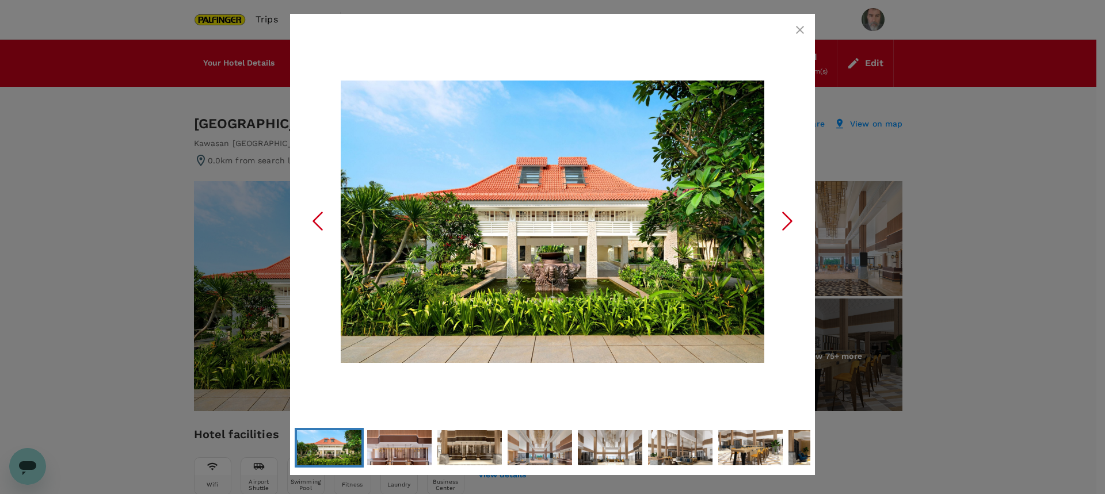
click at [788, 219] on icon "Next Slide" at bounding box center [787, 221] width 35 height 35
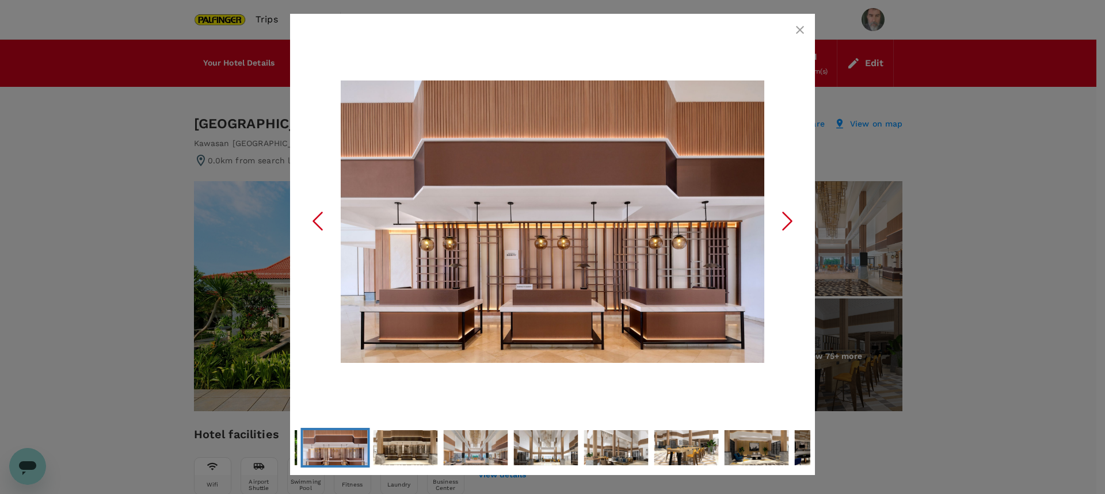
click at [788, 219] on icon "Next Slide" at bounding box center [787, 221] width 35 height 35
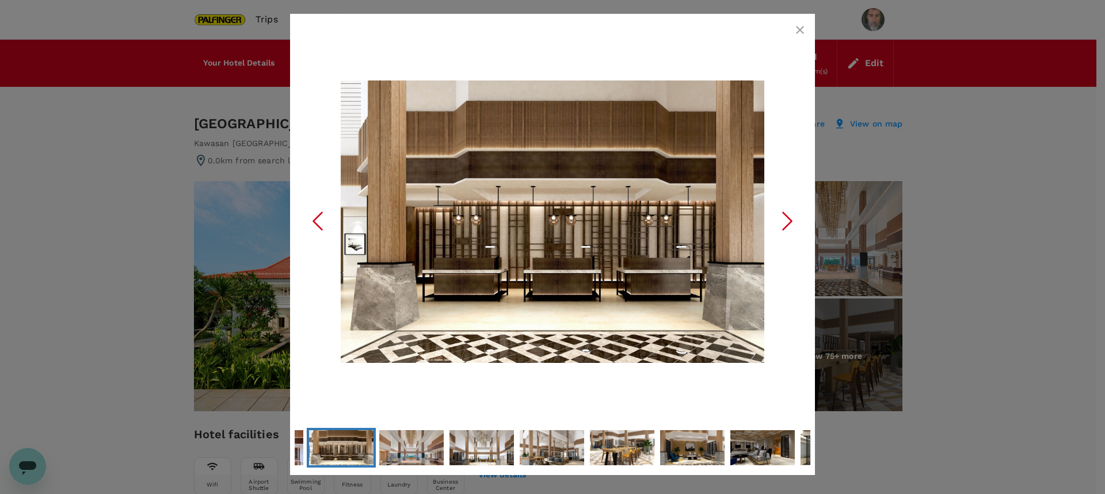
click at [788, 219] on icon "Next Slide" at bounding box center [787, 221] width 35 height 35
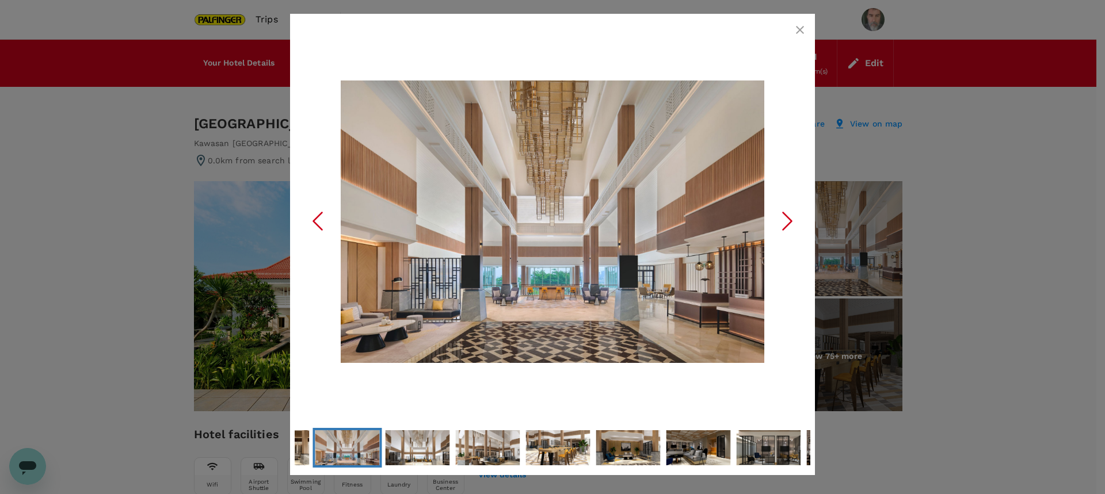
click at [788, 219] on icon "Next Slide" at bounding box center [787, 221] width 35 height 35
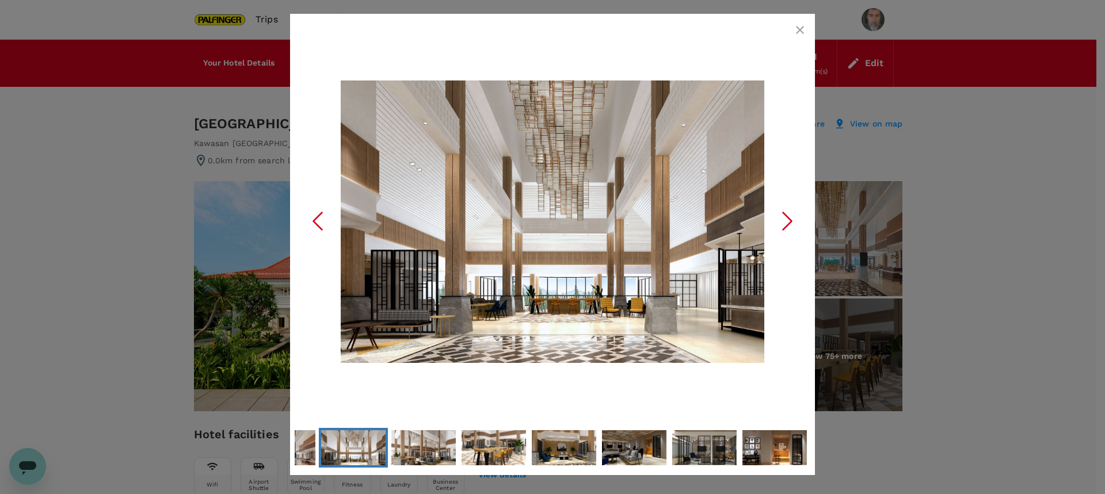
click at [788, 219] on icon "Next Slide" at bounding box center [787, 221] width 35 height 35
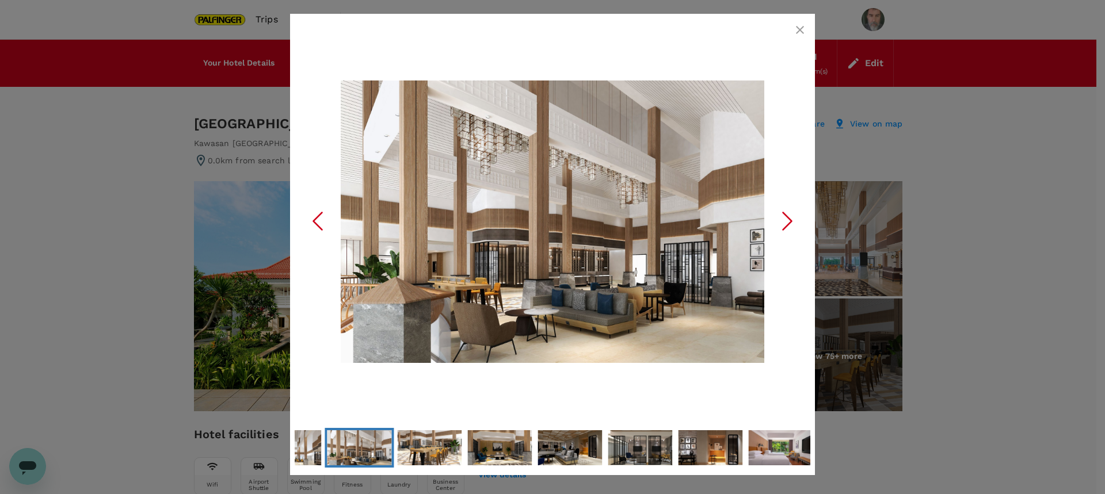
click at [788, 219] on icon "Next Slide" at bounding box center [787, 221] width 35 height 35
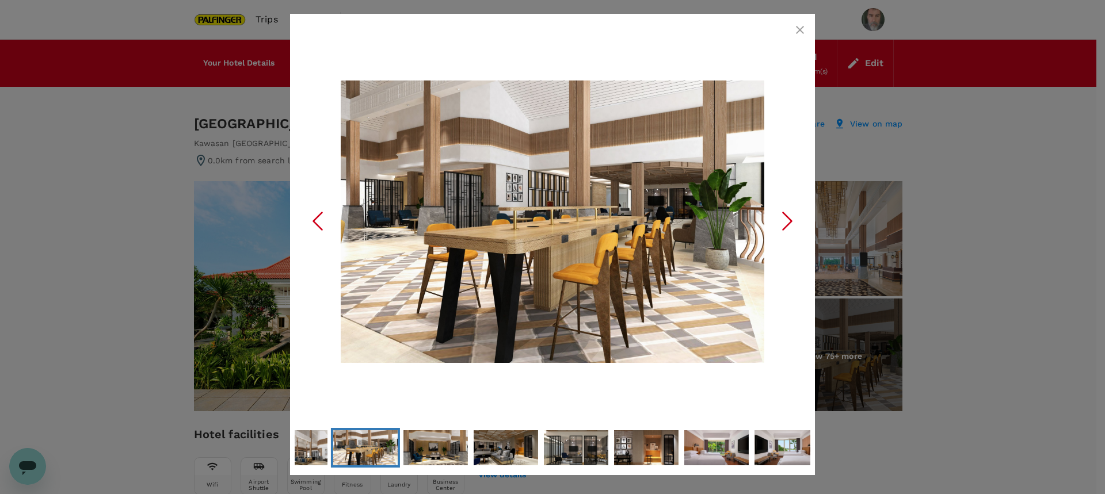
click at [788, 219] on icon "Next Slide" at bounding box center [787, 221] width 35 height 35
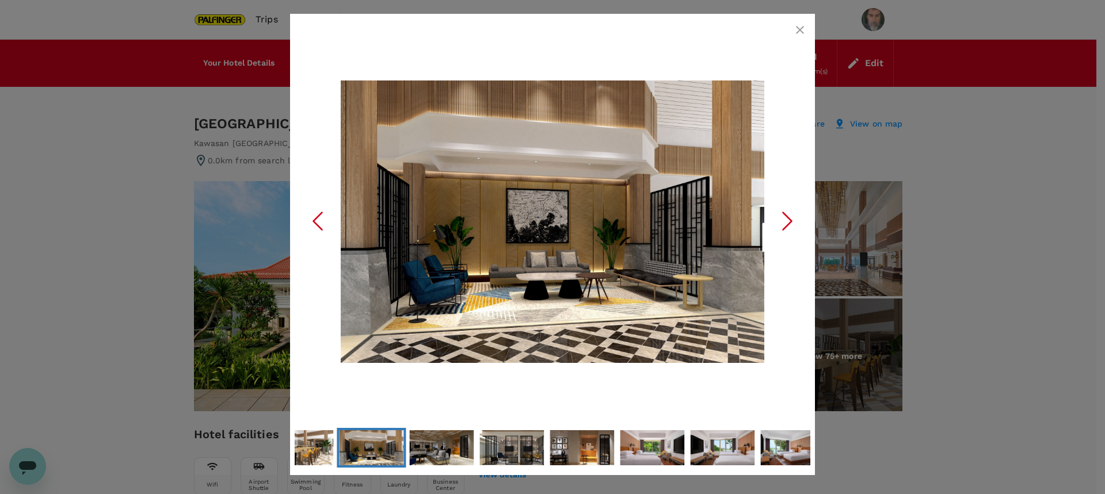
click at [788, 219] on icon "Next Slide" at bounding box center [787, 221] width 35 height 35
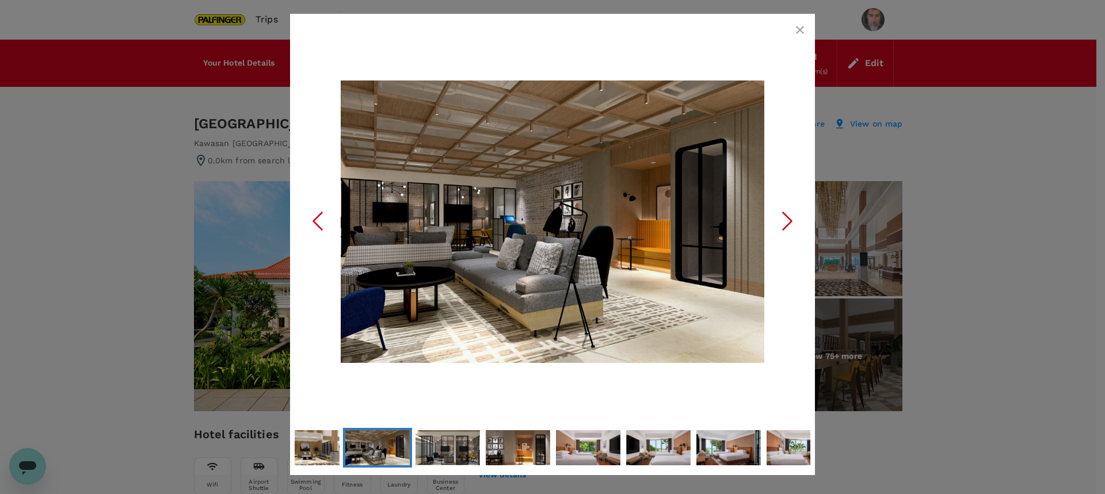
click at [788, 219] on icon "Next Slide" at bounding box center [787, 221] width 35 height 35
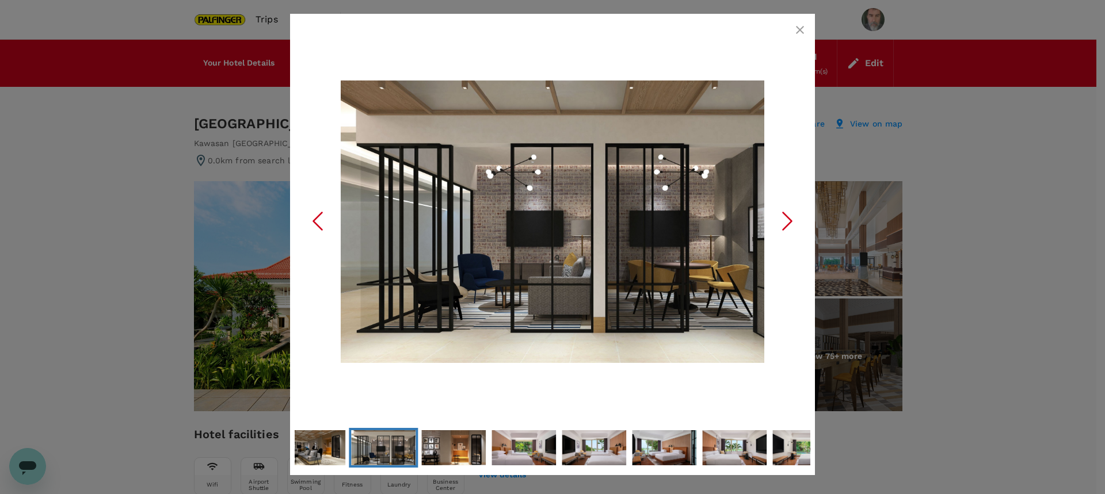
click at [788, 219] on icon "Next Slide" at bounding box center [787, 221] width 35 height 35
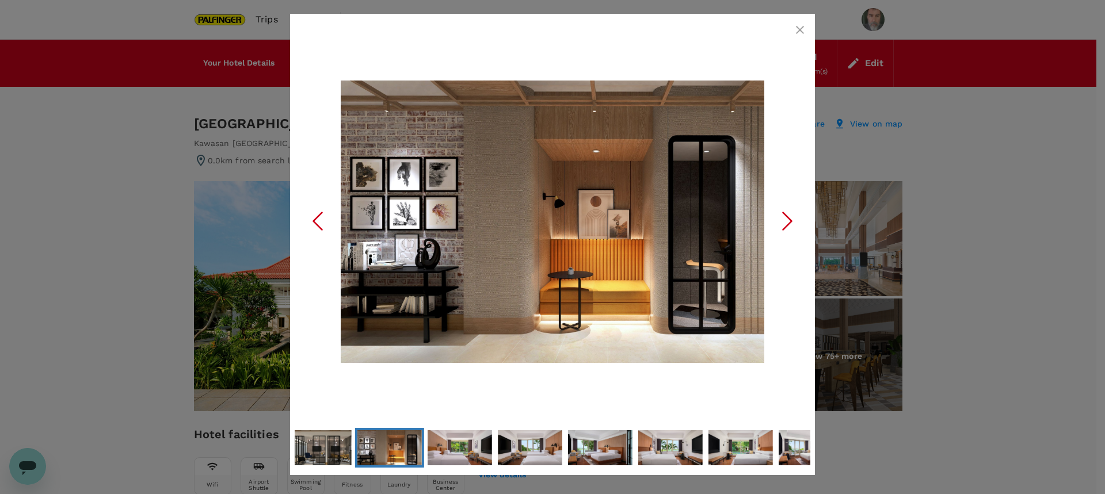
click at [788, 219] on icon "Next Slide" at bounding box center [787, 221] width 35 height 35
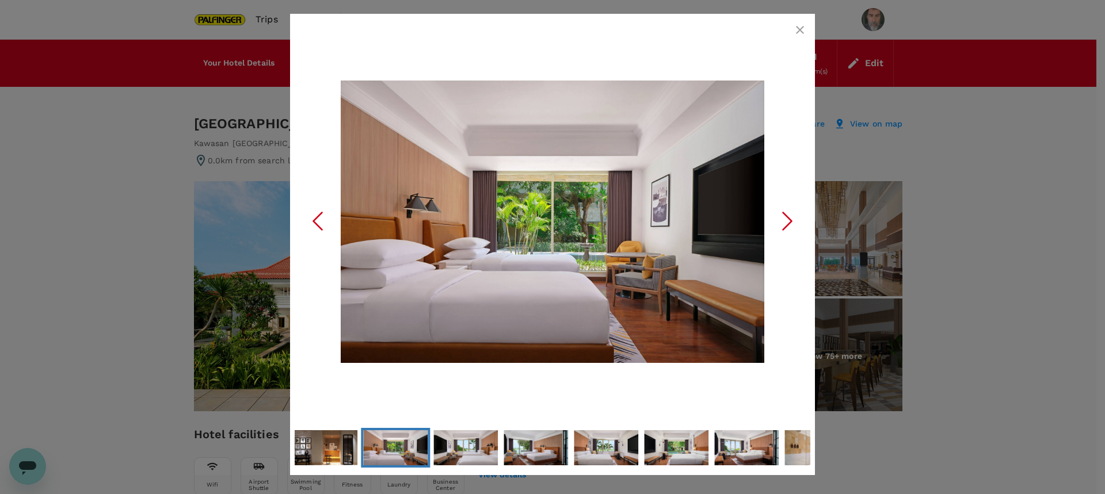
click at [788, 219] on icon "Next Slide" at bounding box center [787, 221] width 35 height 35
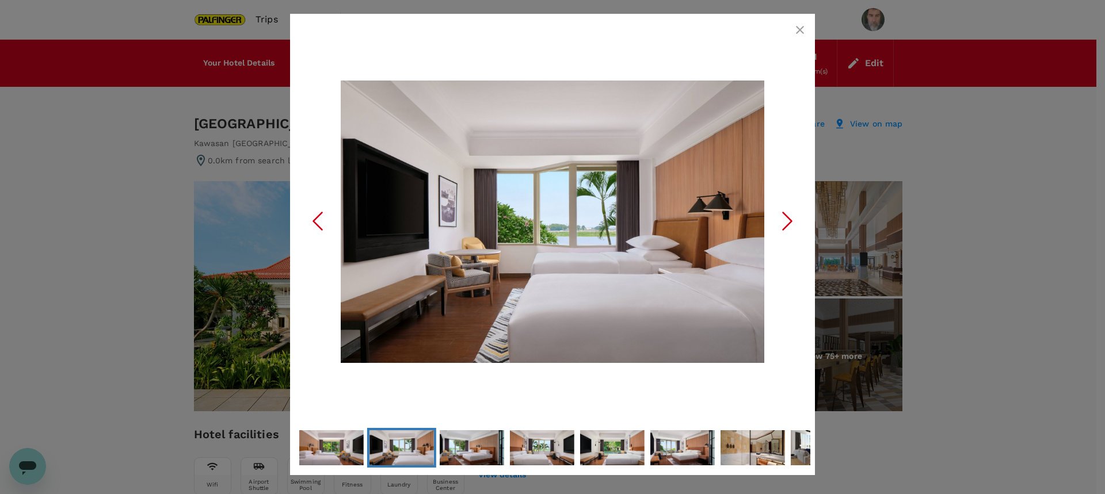
click at [788, 219] on icon "Next Slide" at bounding box center [787, 221] width 35 height 35
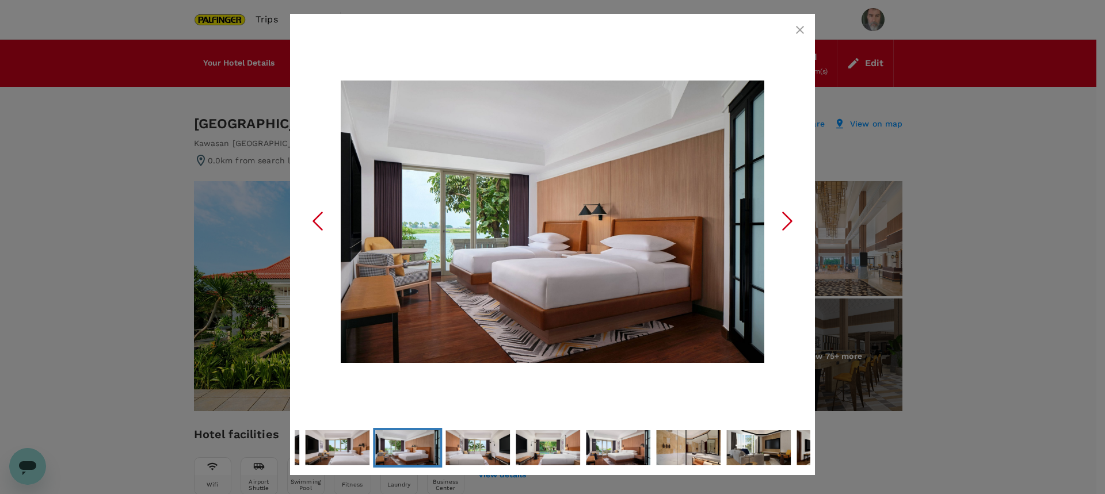
click at [788, 219] on icon "Next Slide" at bounding box center [787, 221] width 35 height 35
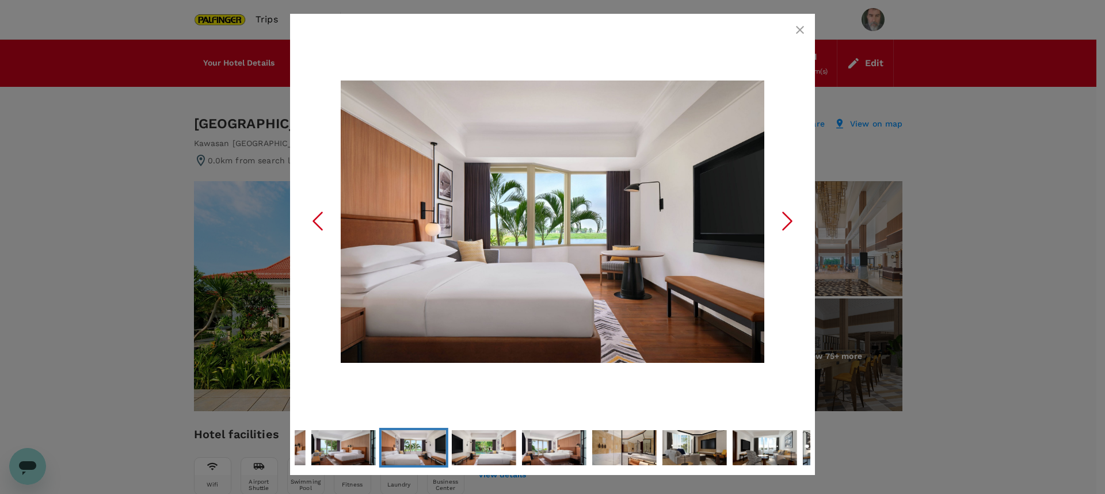
click at [788, 219] on icon "Next Slide" at bounding box center [787, 221] width 35 height 35
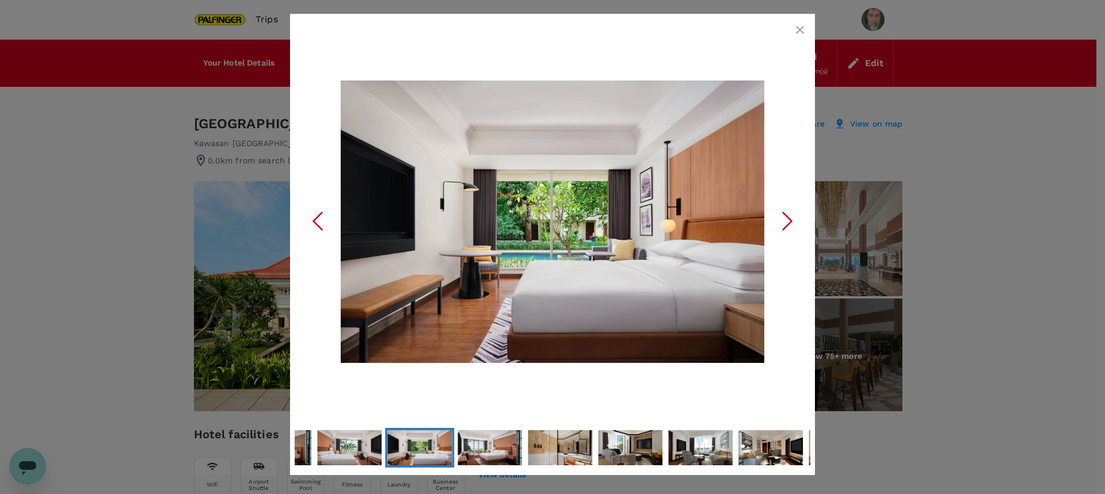
click at [788, 219] on icon "Next Slide" at bounding box center [787, 221] width 35 height 35
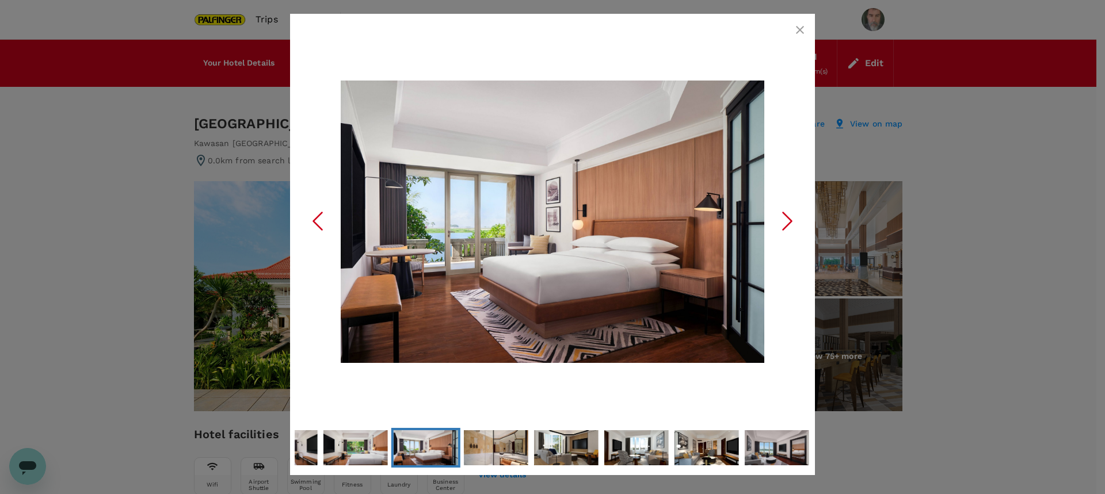
click at [788, 219] on icon "Next Slide" at bounding box center [787, 221] width 35 height 35
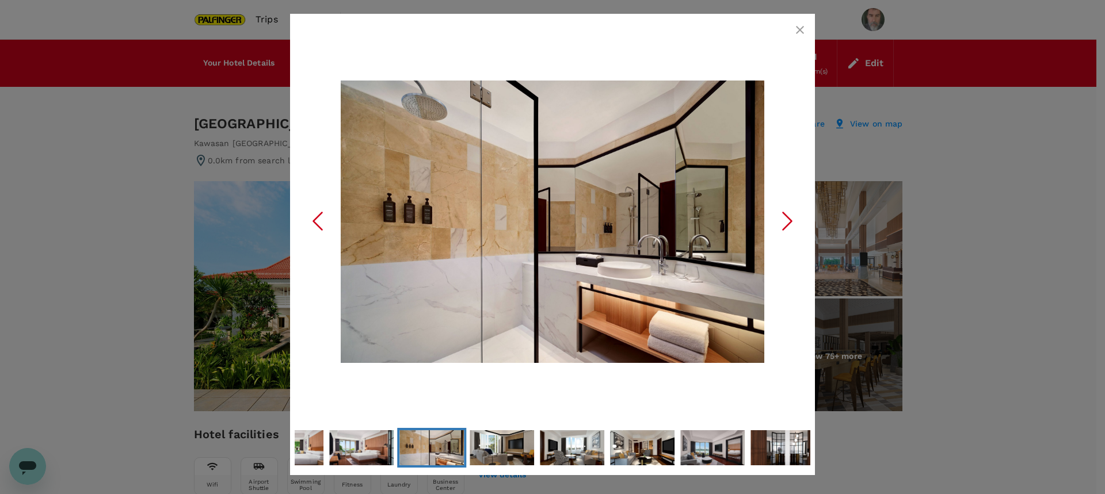
click at [788, 219] on icon "Next Slide" at bounding box center [787, 221] width 35 height 35
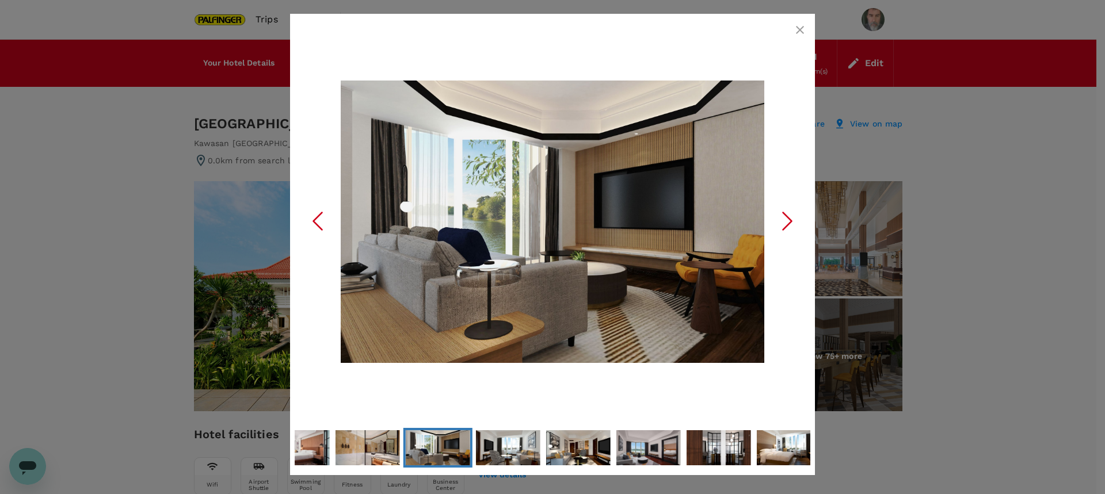
click at [788, 219] on icon "Next Slide" at bounding box center [787, 221] width 35 height 35
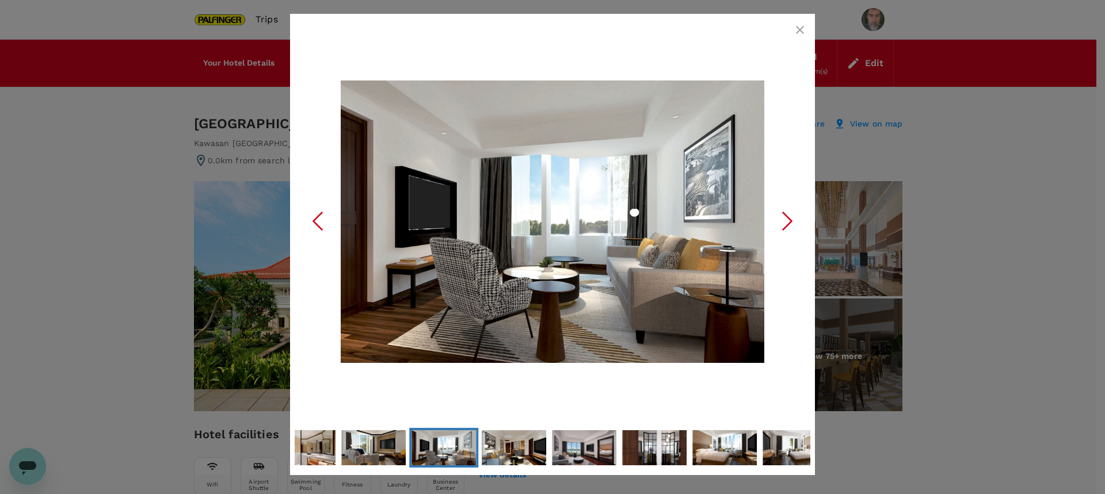
click at [796, 28] on icon "button" at bounding box center [800, 30] width 14 height 14
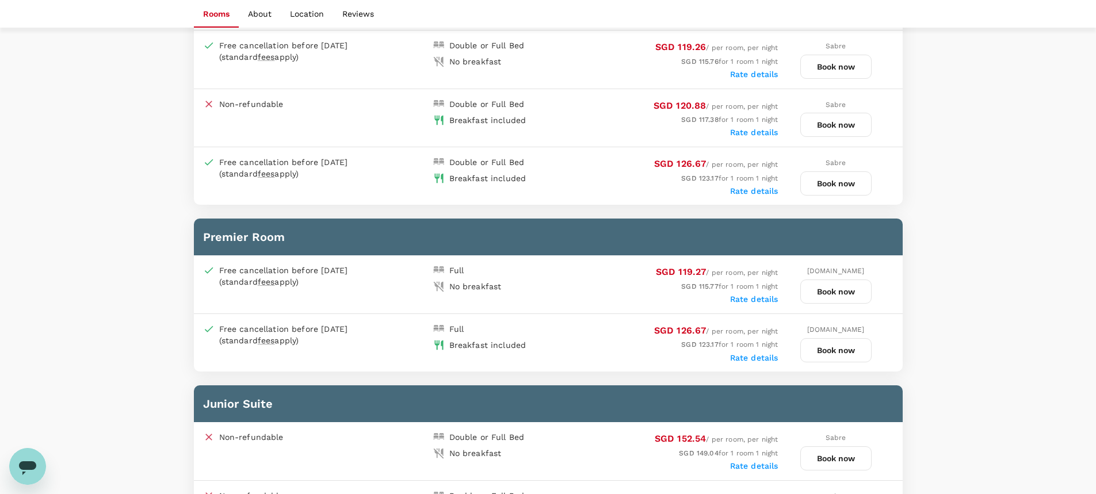
scroll to position [921, 0]
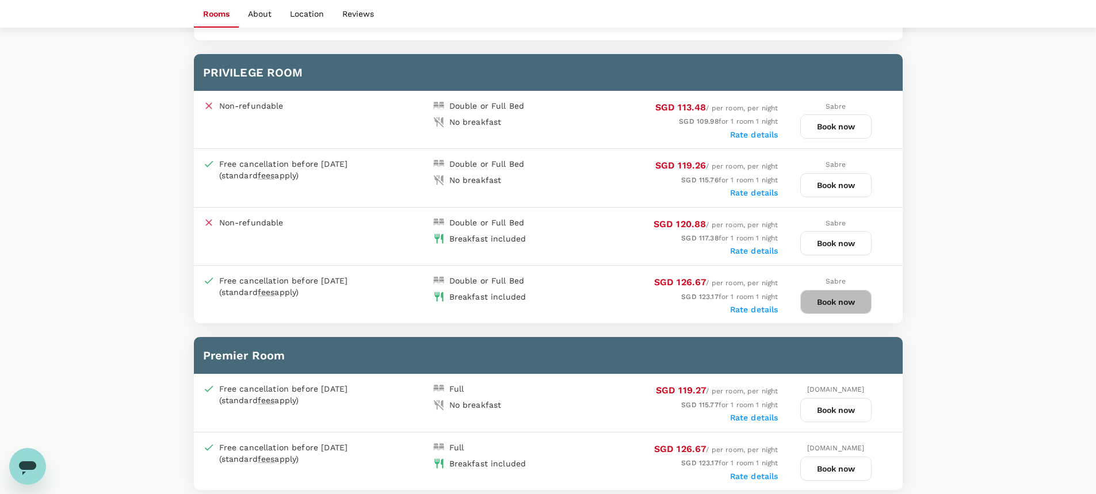
click at [828, 300] on button "Book now" at bounding box center [835, 302] width 71 height 24
